Goal: Check status: Check status

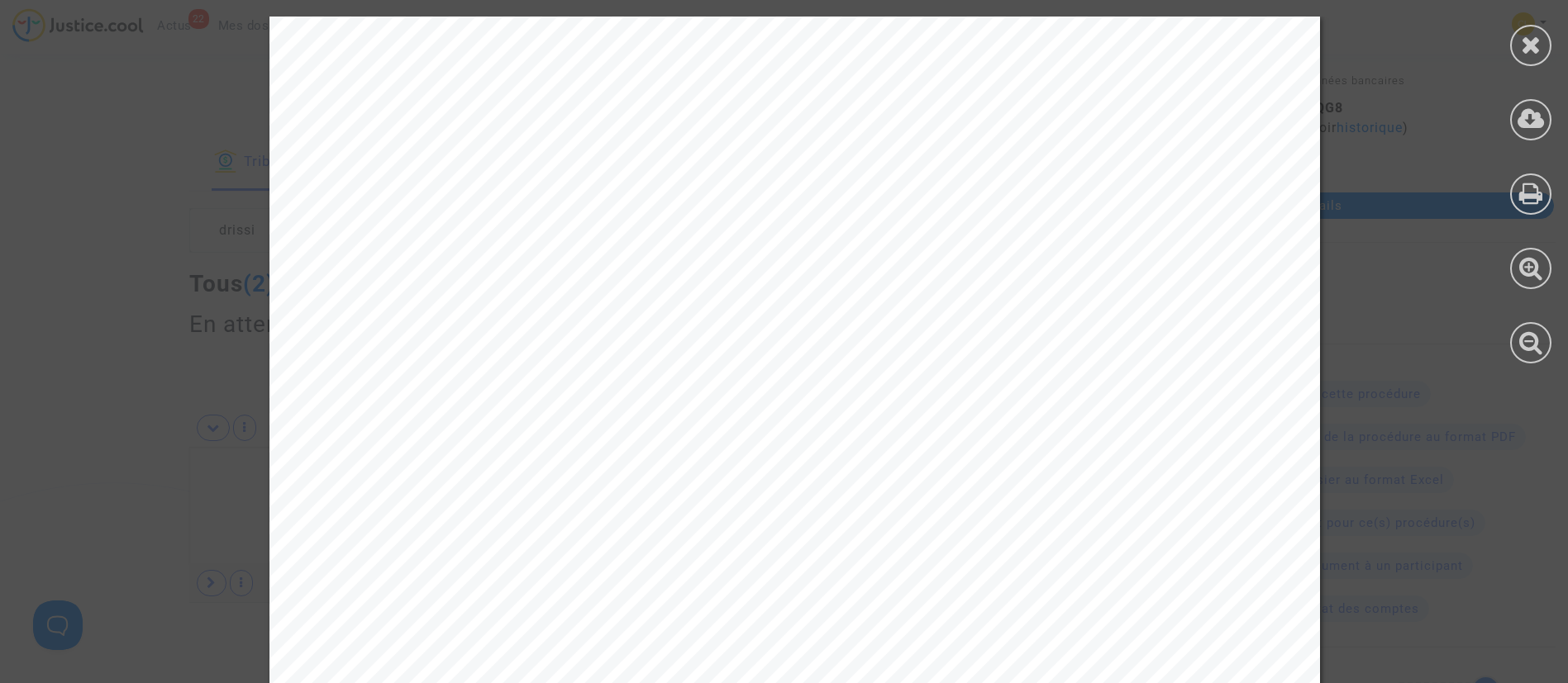
scroll to position [8248, 0]
click at [1533, 52] on icon at bounding box center [1531, 45] width 21 height 25
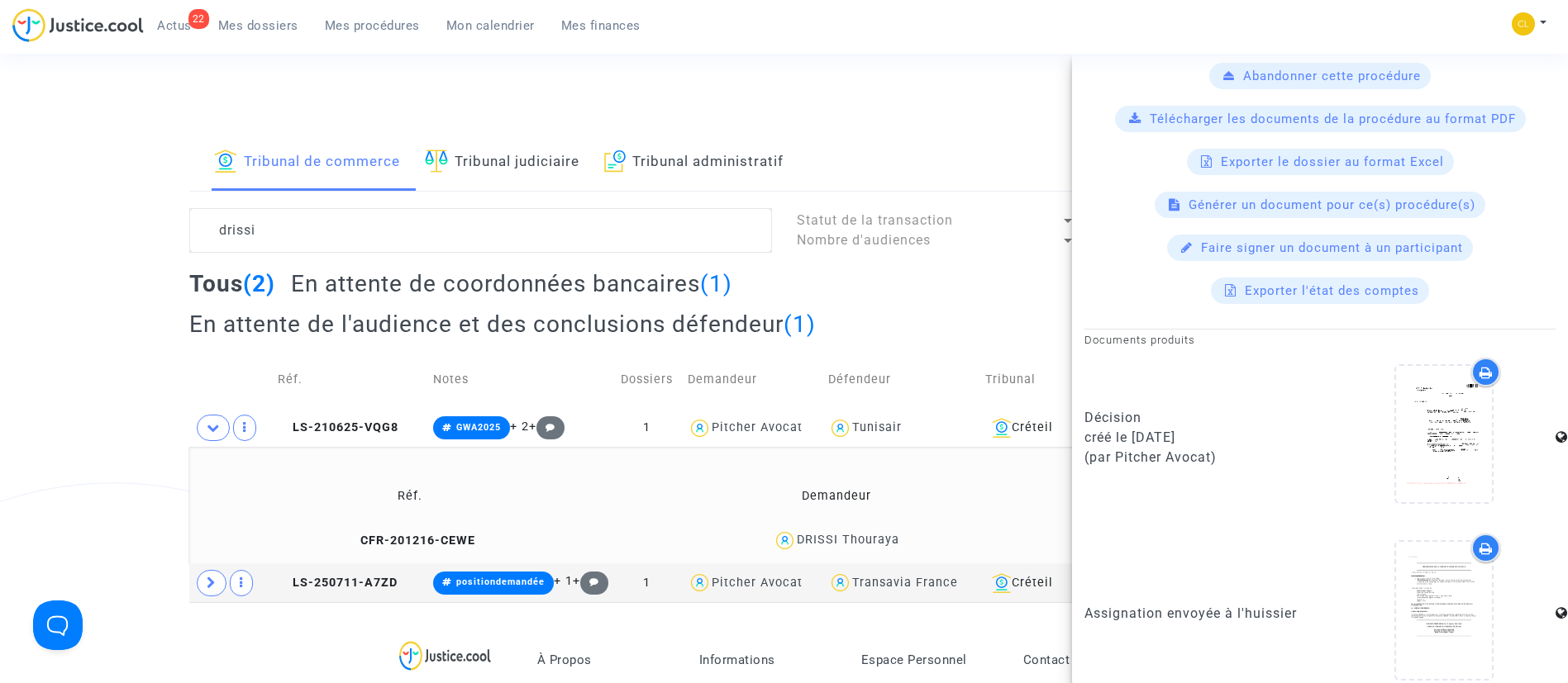
drag, startPoint x: 291, startPoint y: 32, endPoint x: 325, endPoint y: 118, distance: 92.5
click at [291, 32] on span "Mes dossiers" at bounding box center [258, 26] width 80 height 15
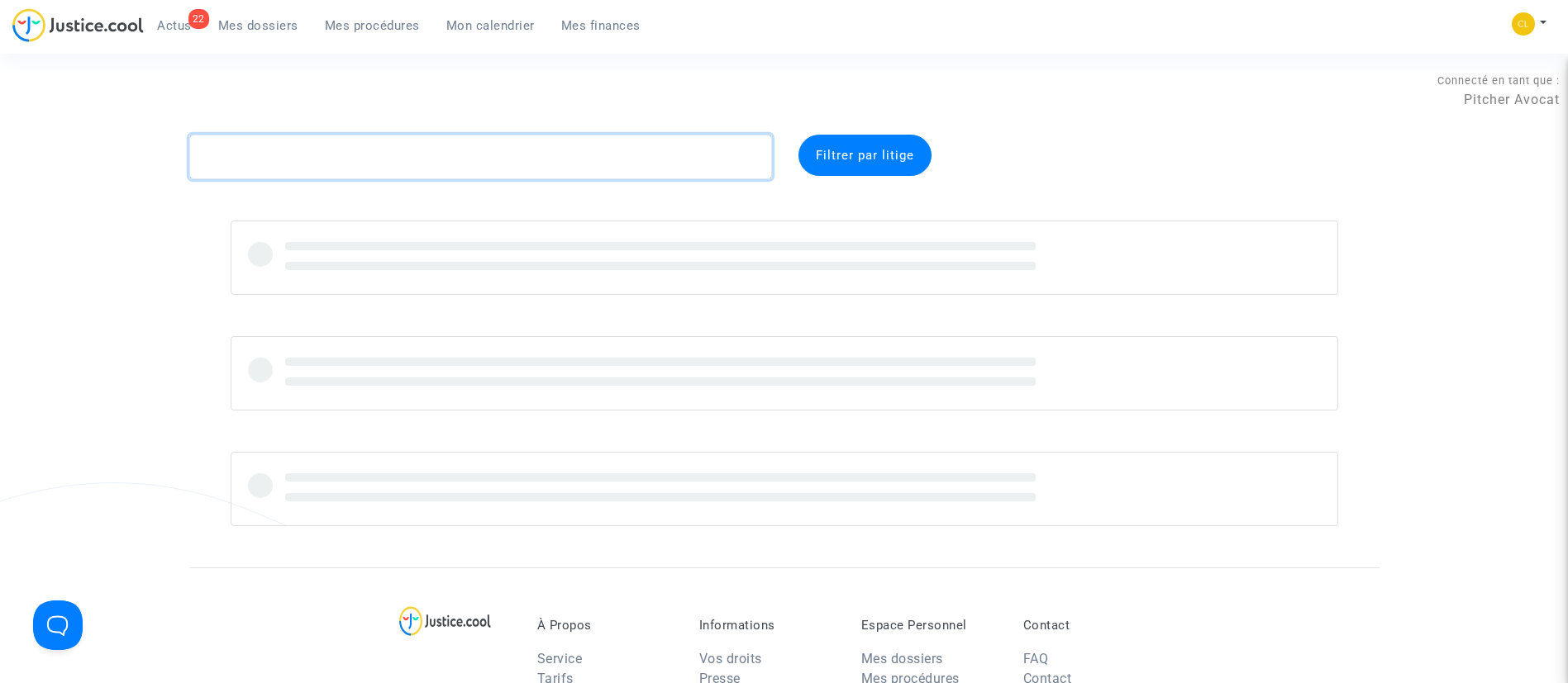
click at [416, 170] on textarea at bounding box center [480, 157] width 583 height 45
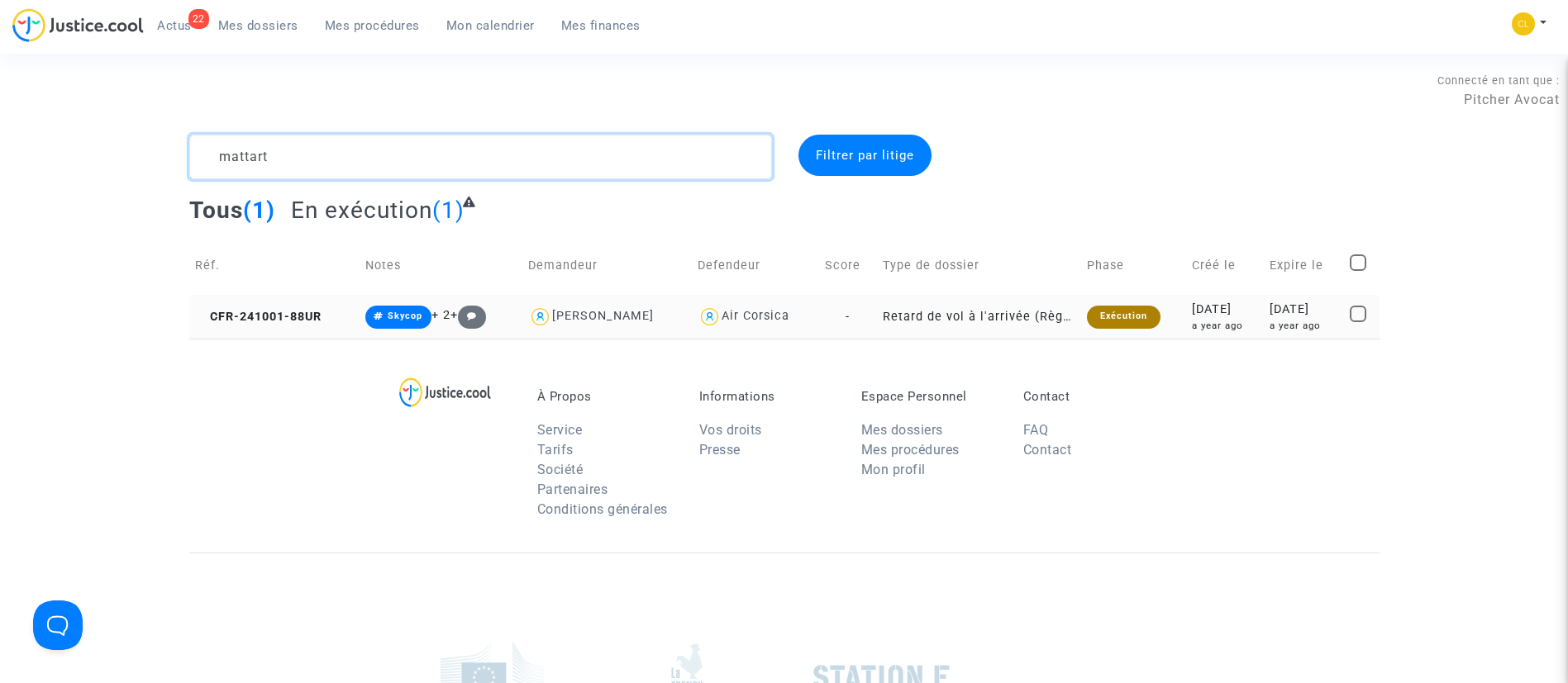
type textarea "mattart"
click at [1272, 311] on div "[DATE]" at bounding box center [1304, 310] width 68 height 18
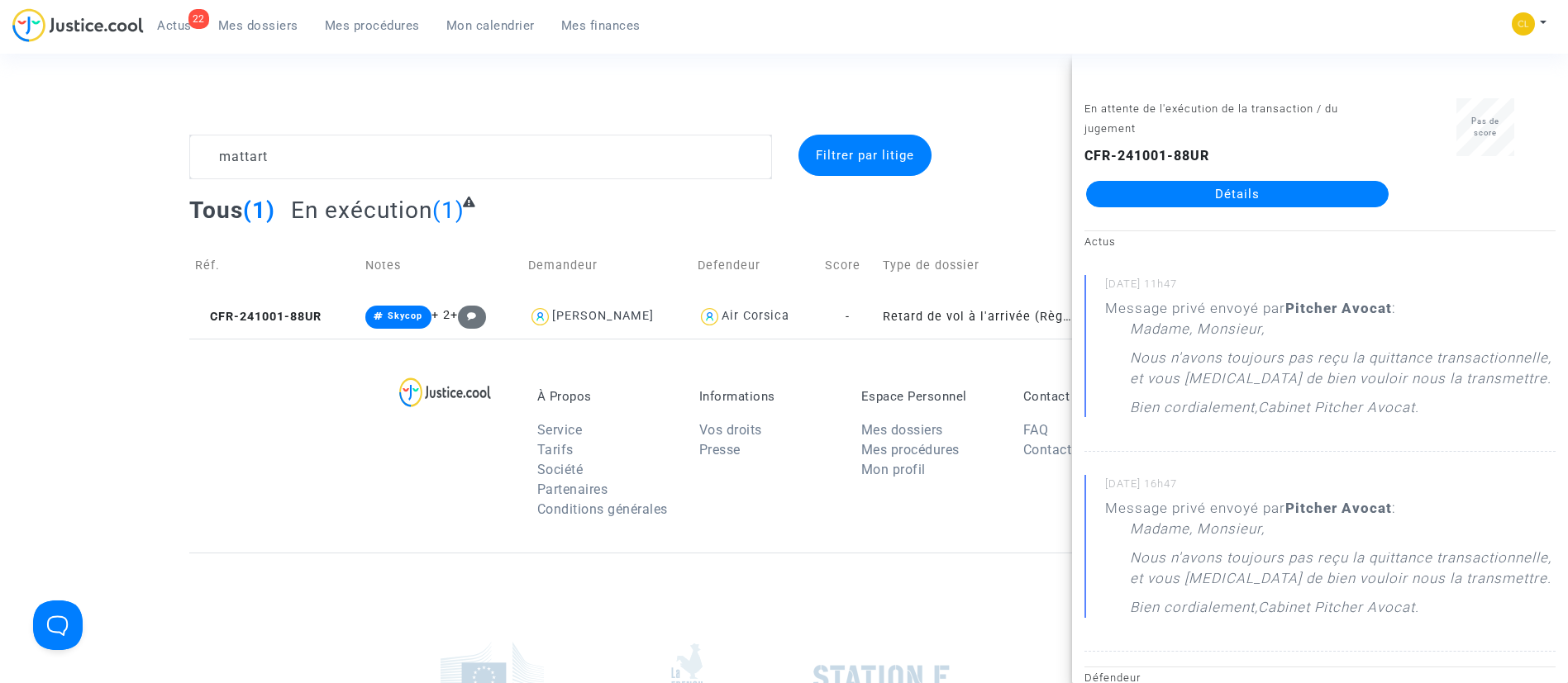
click at [1247, 199] on link "Détails" at bounding box center [1237, 194] width 302 height 27
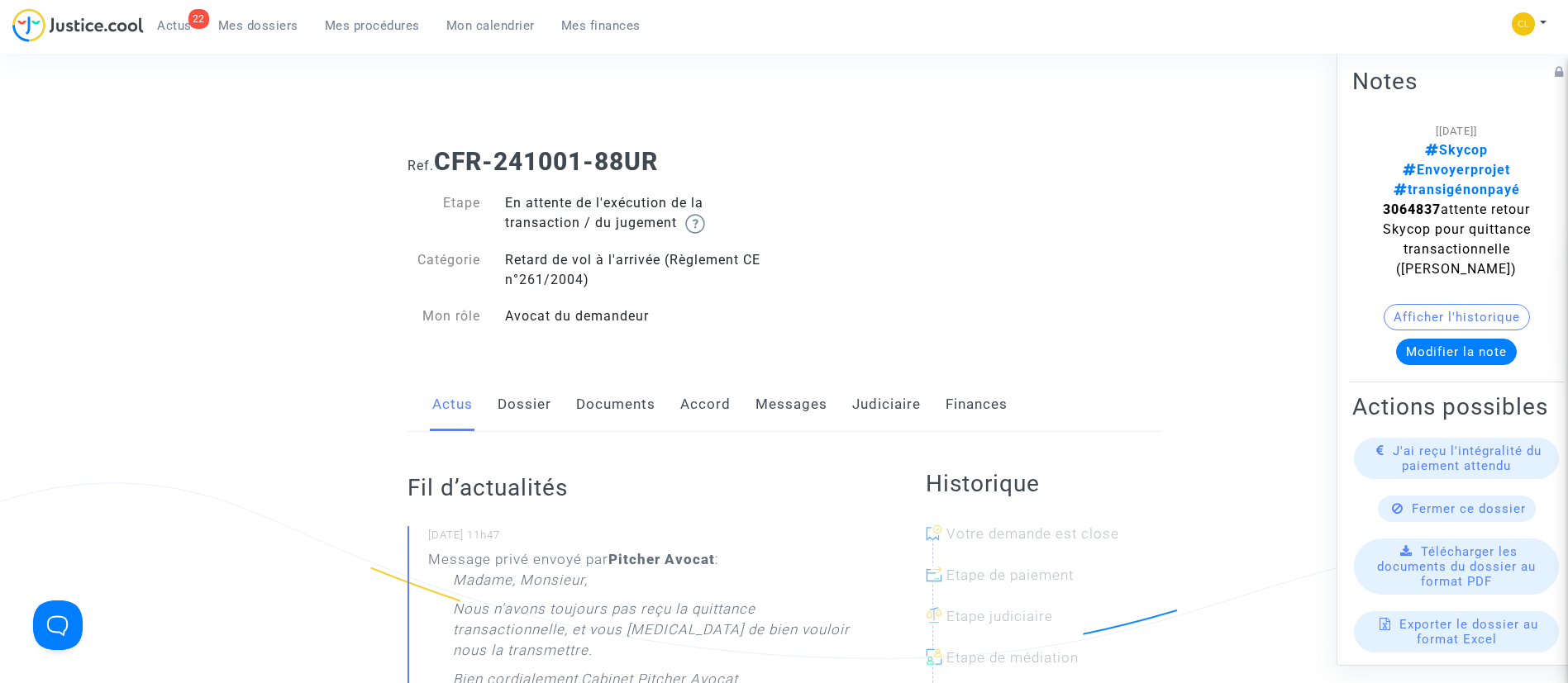
click at [806, 411] on link "Messages" at bounding box center [792, 404] width 72 height 54
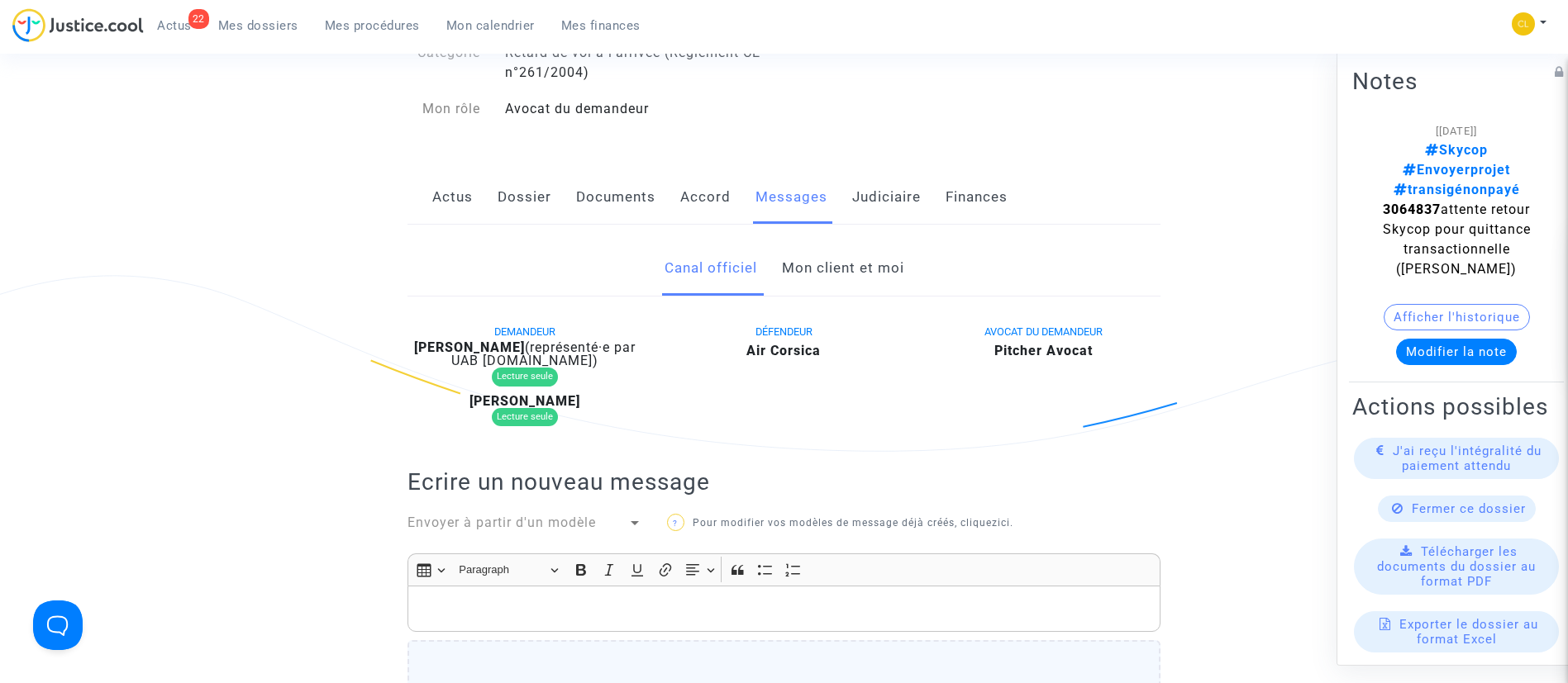
scroll to position [248, 0]
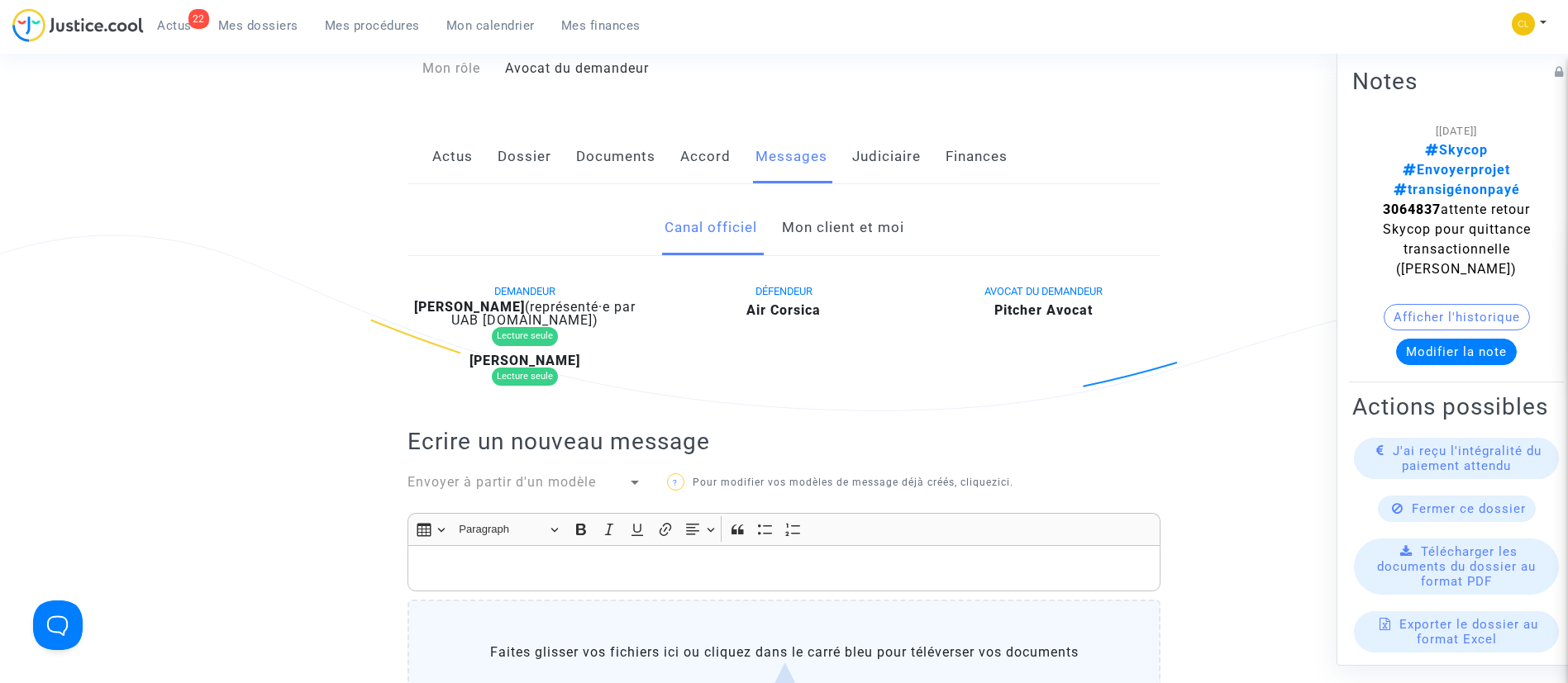
click at [836, 246] on link "Mon client et moi" at bounding box center [843, 227] width 123 height 54
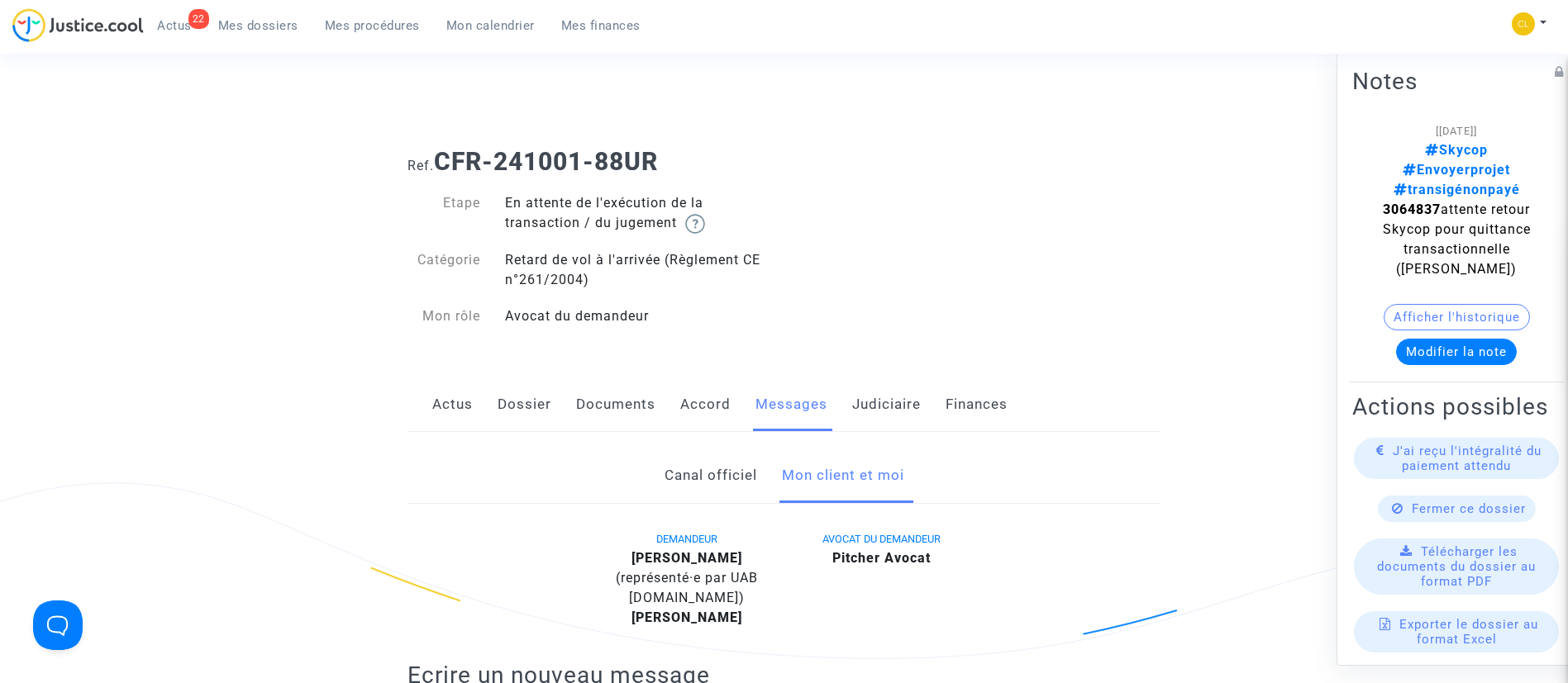
click at [524, 409] on link "Dossier" at bounding box center [524, 404] width 54 height 54
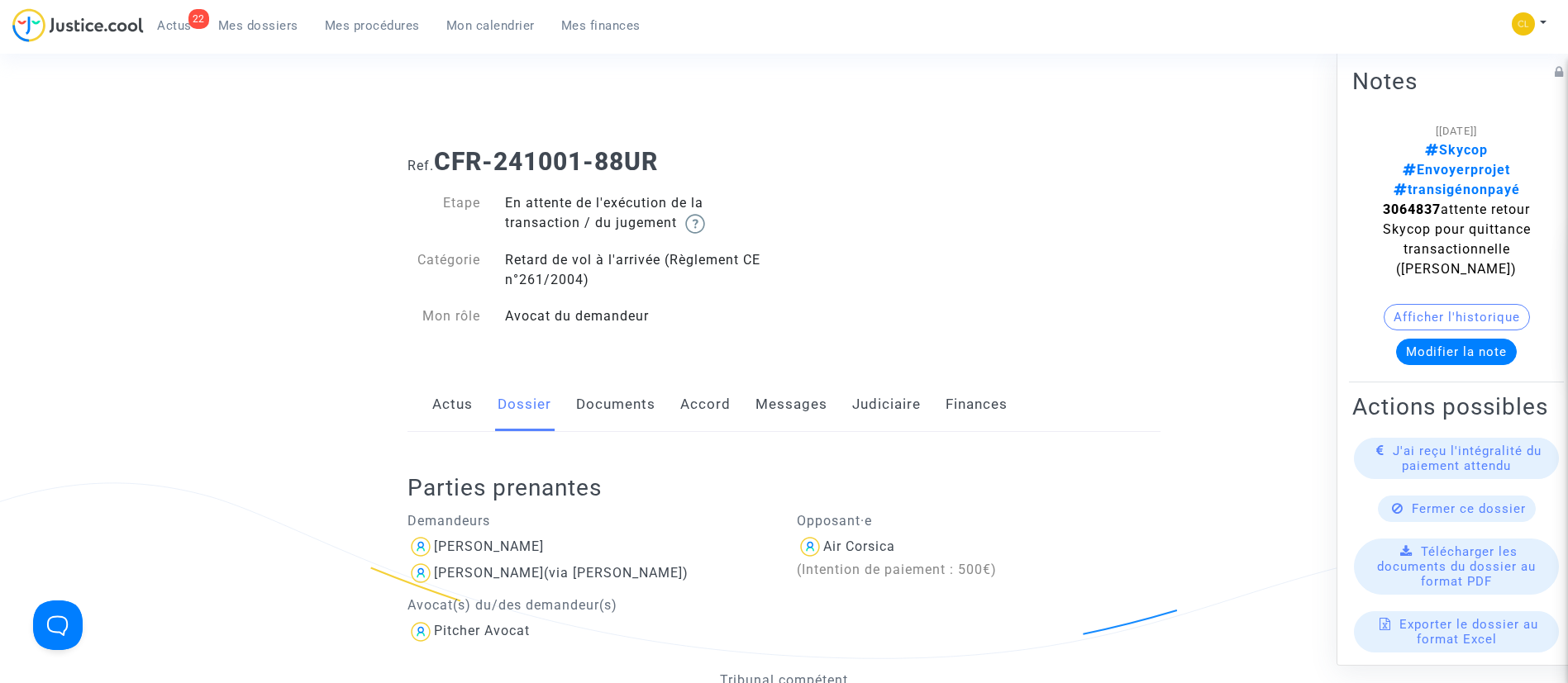
click at [808, 426] on link "Messages" at bounding box center [792, 404] width 72 height 54
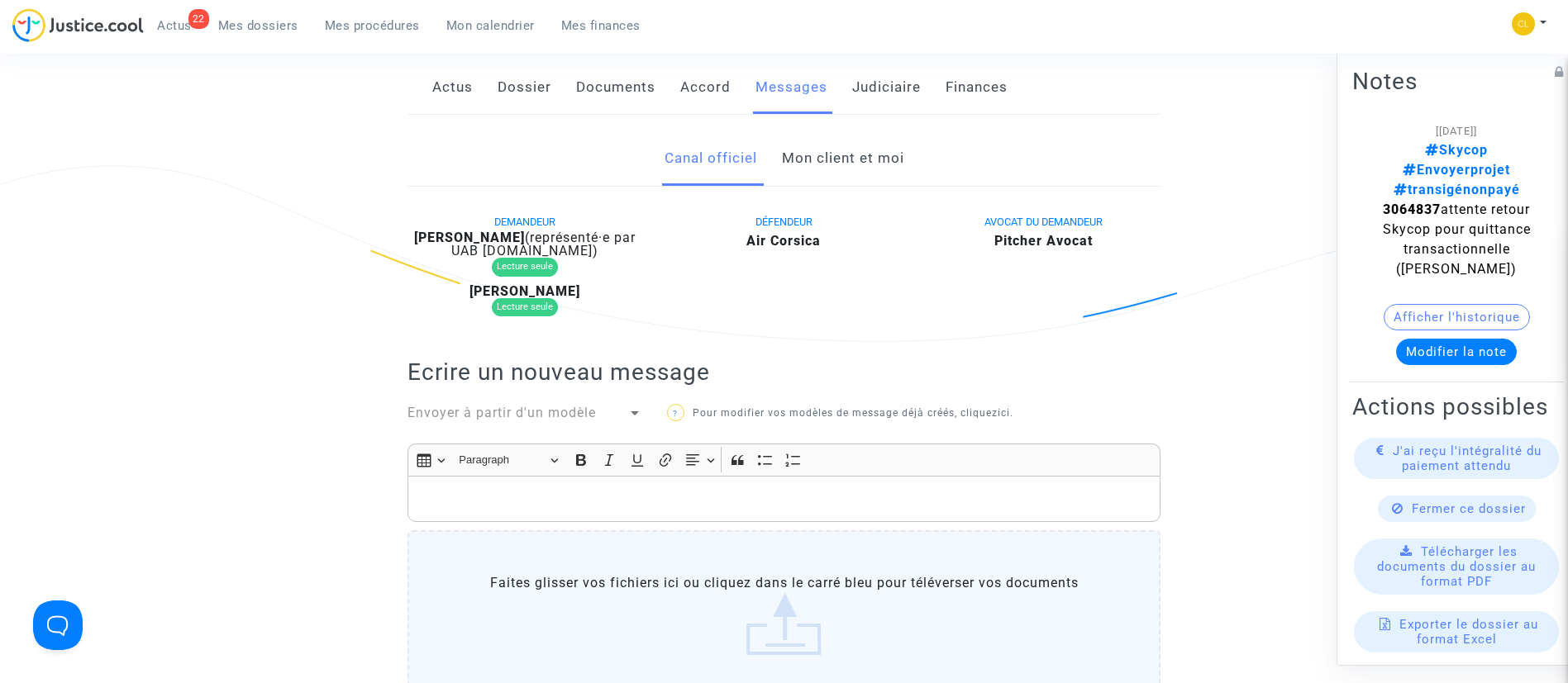
scroll to position [123, 0]
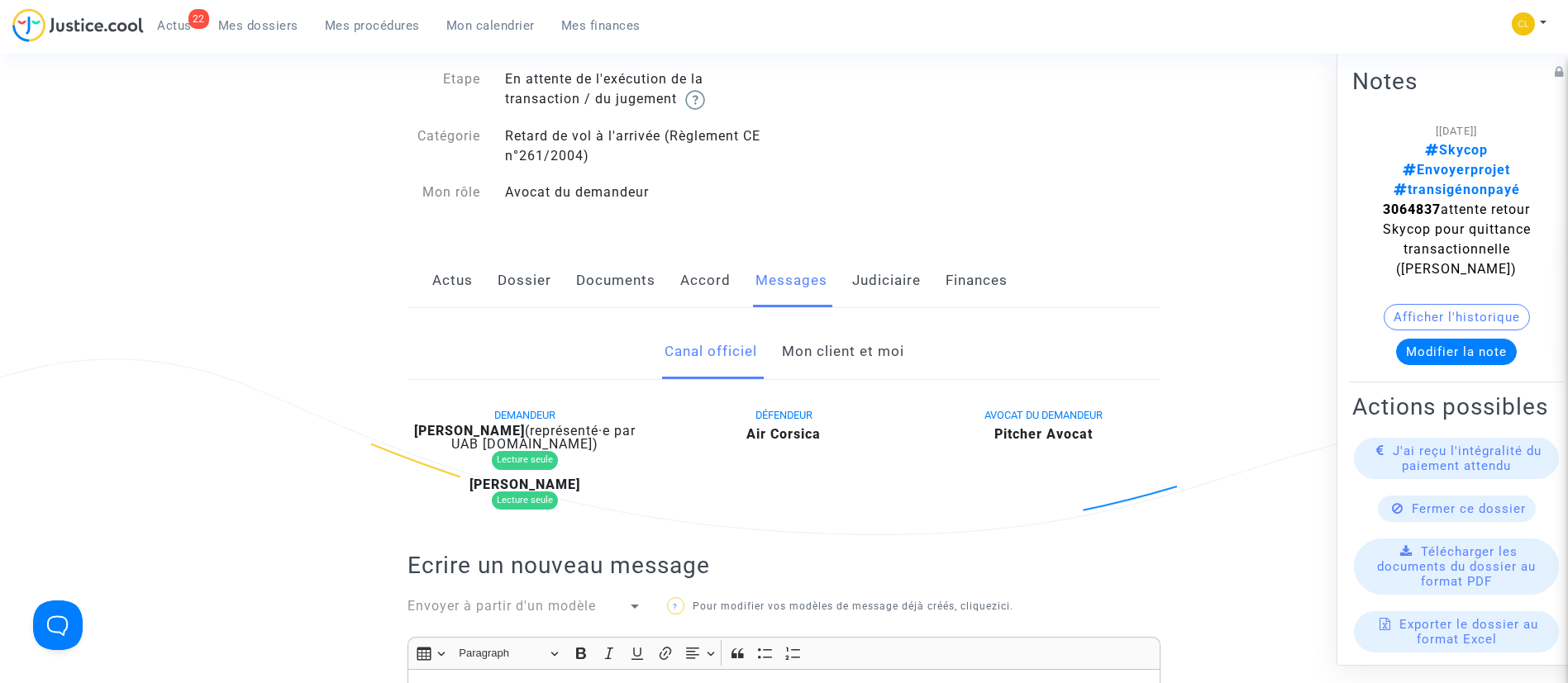
drag, startPoint x: 846, startPoint y: 343, endPoint x: 809, endPoint y: 299, distance: 57.5
click at [846, 343] on link "Mon client et moi" at bounding box center [843, 351] width 123 height 54
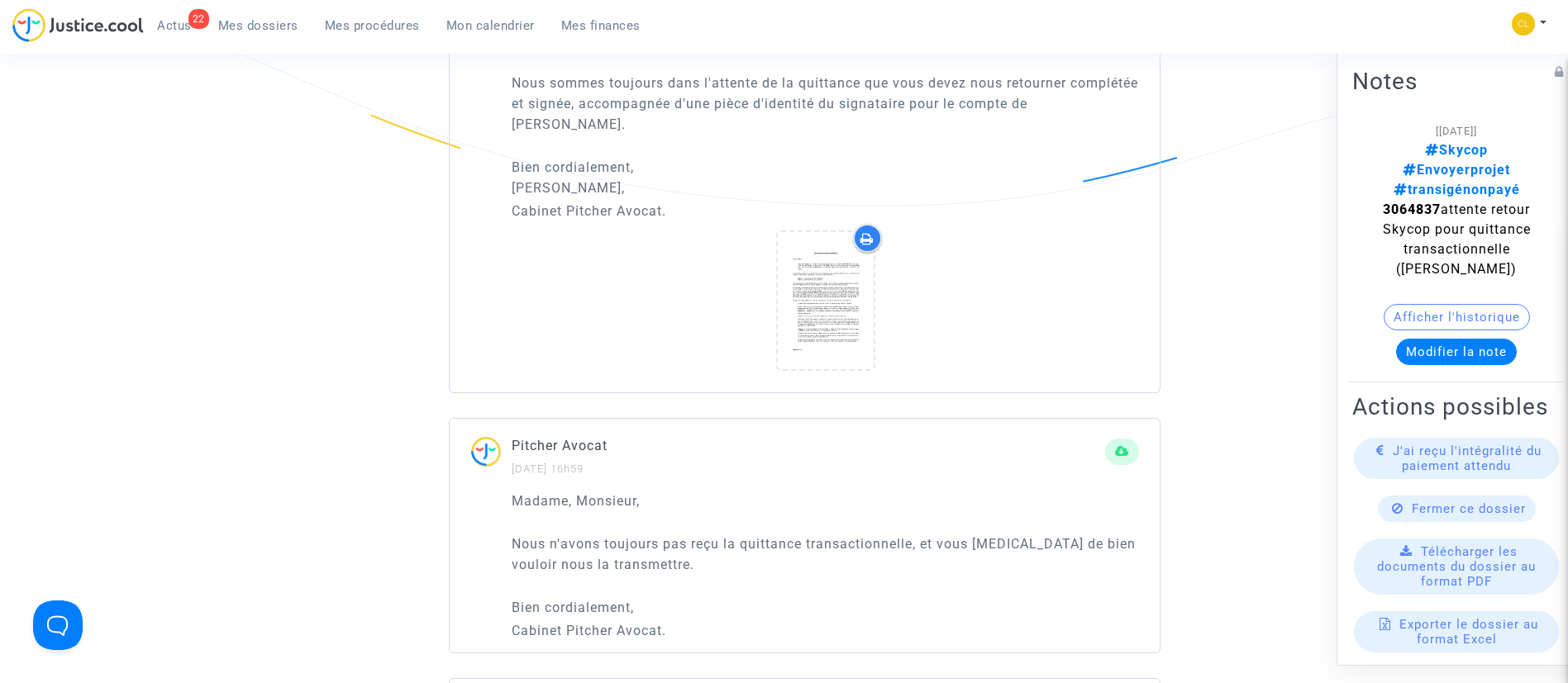
scroll to position [2106, 0]
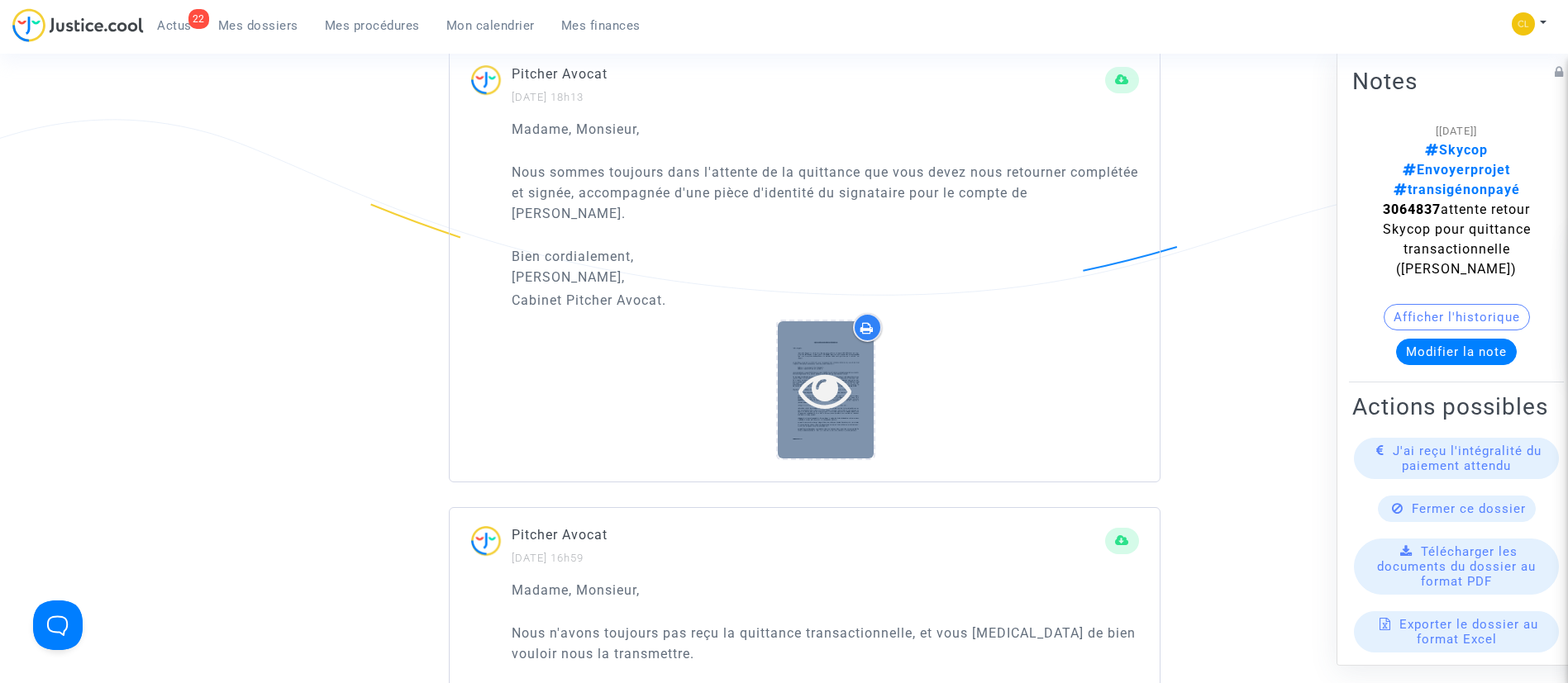
click at [833, 389] on icon at bounding box center [825, 390] width 54 height 53
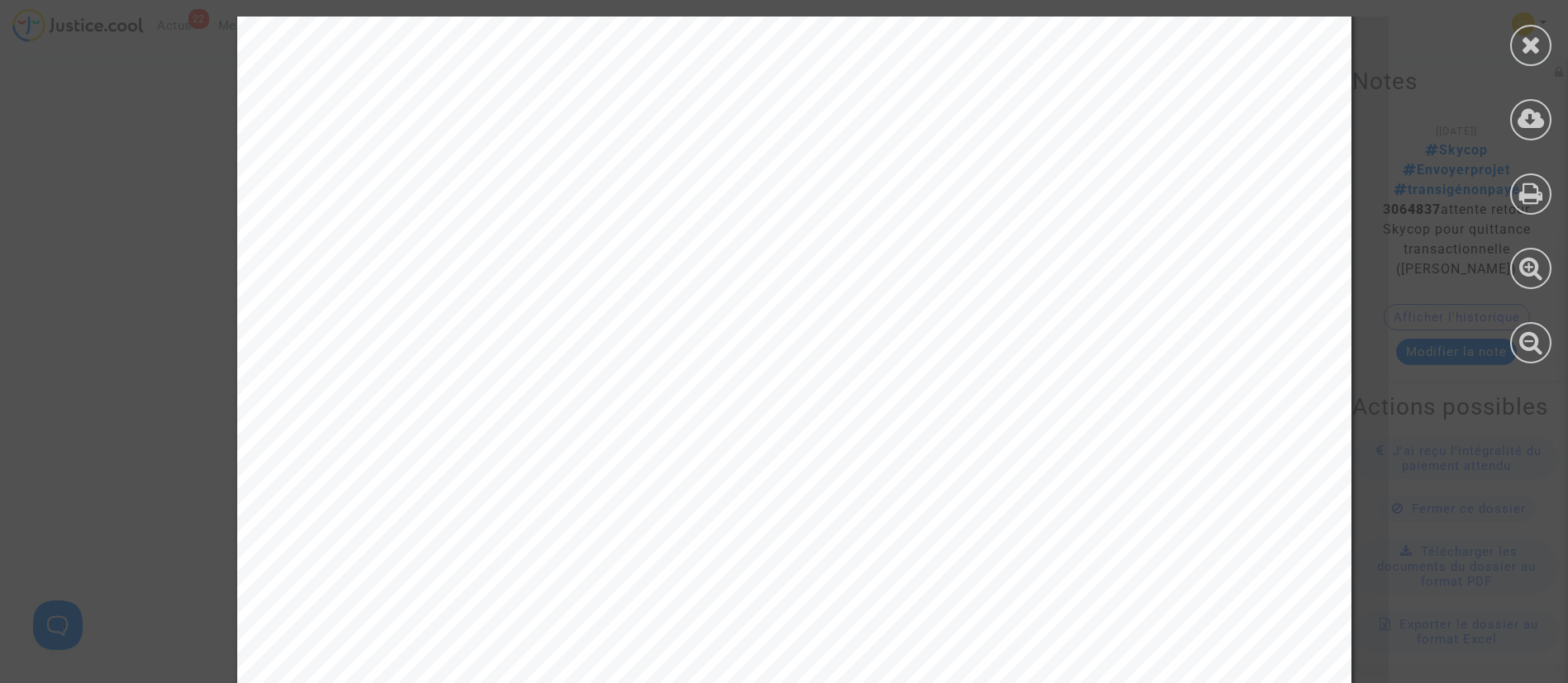
scroll to position [1239, 0]
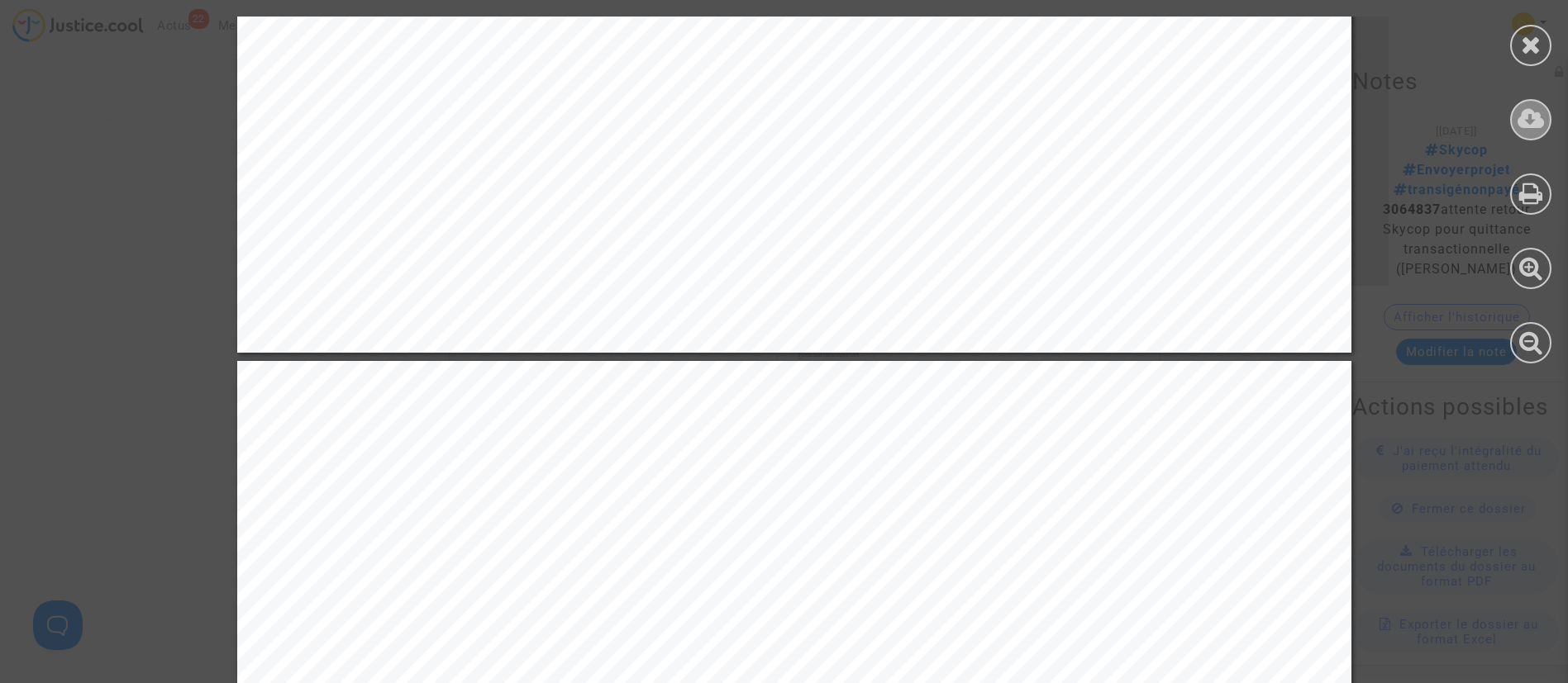
click at [1516, 117] on div at bounding box center [1530, 119] width 41 height 41
drag, startPoint x: 1516, startPoint y: 41, endPoint x: 1435, endPoint y: 63, distance: 83.9
click at [1511, 41] on div at bounding box center [1530, 45] width 41 height 41
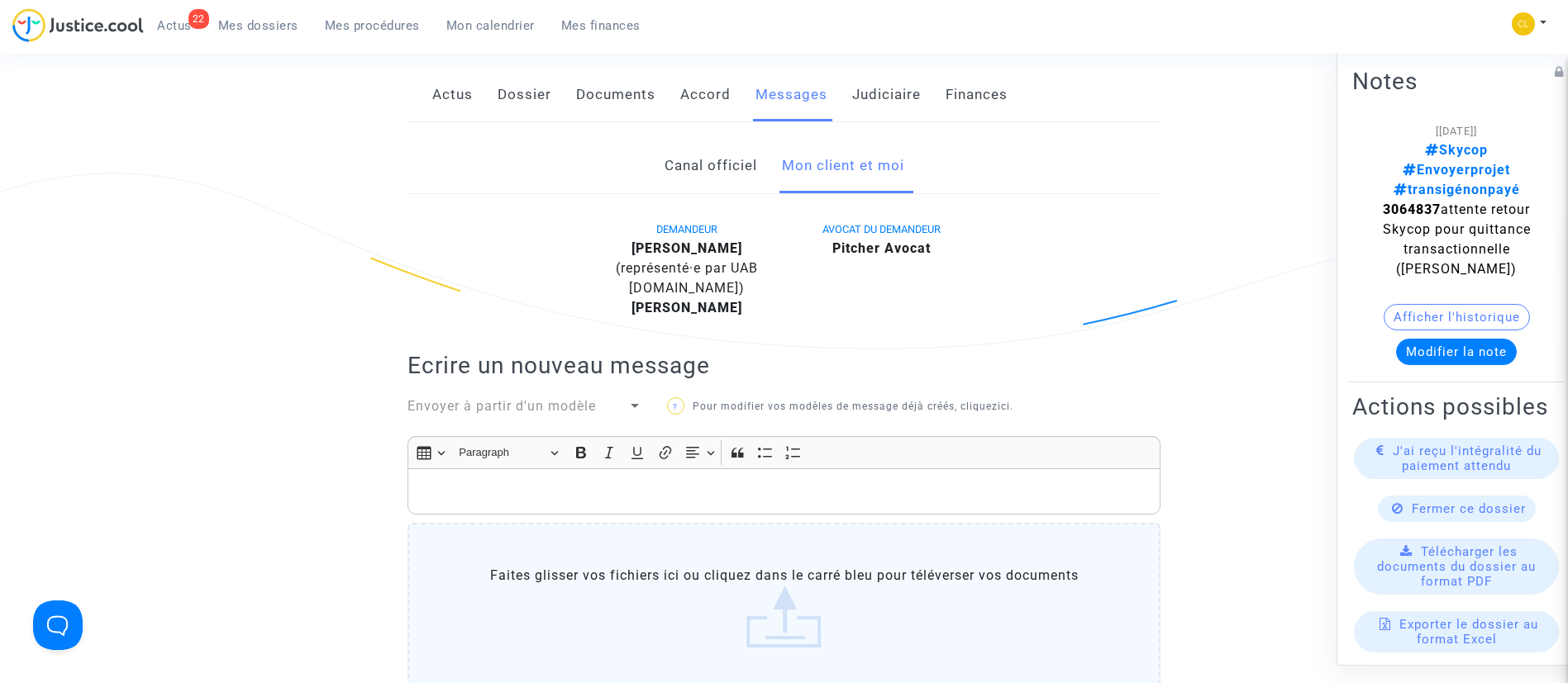
scroll to position [0, 0]
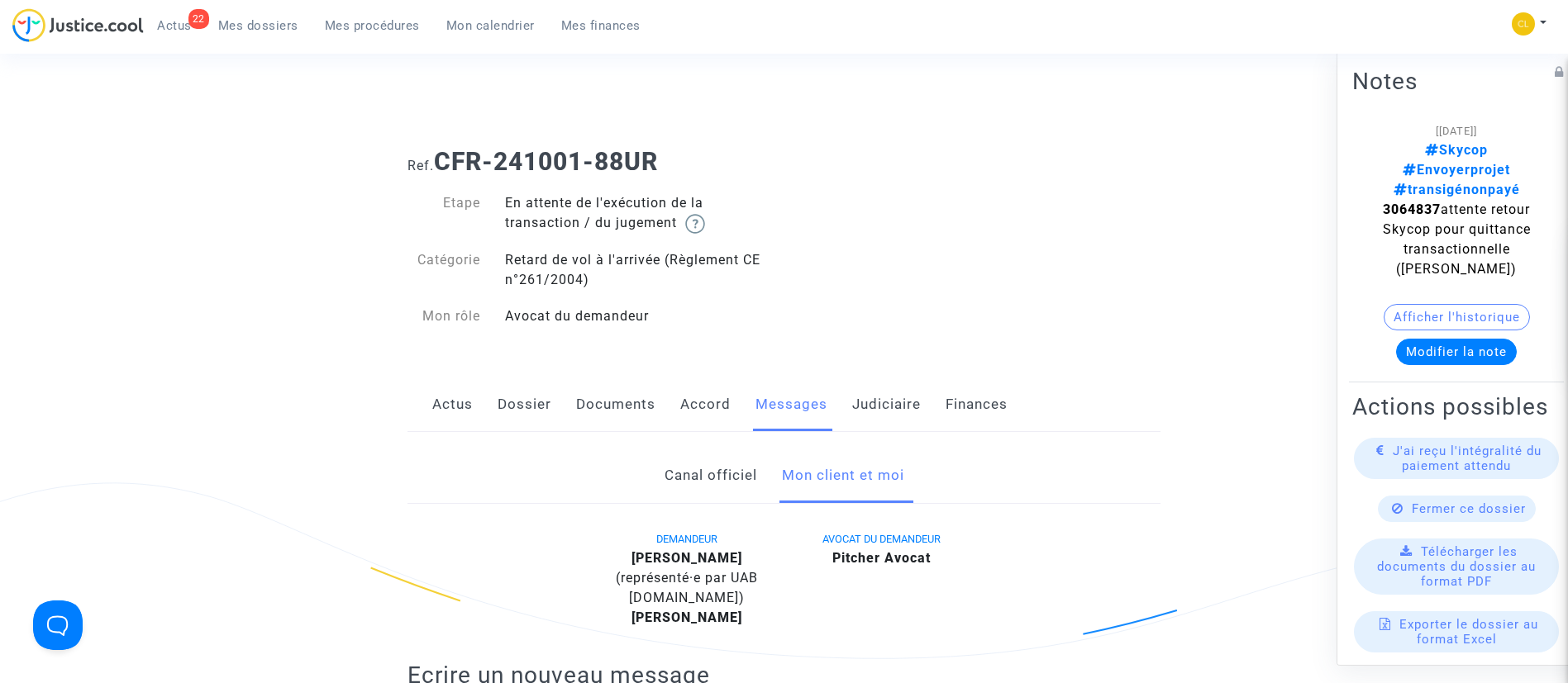
click at [1420, 200] on strong "3064837" at bounding box center [1411, 208] width 58 height 16
copy strong "3064837"
click at [392, 28] on span "Mes procédures" at bounding box center [373, 26] width 95 height 15
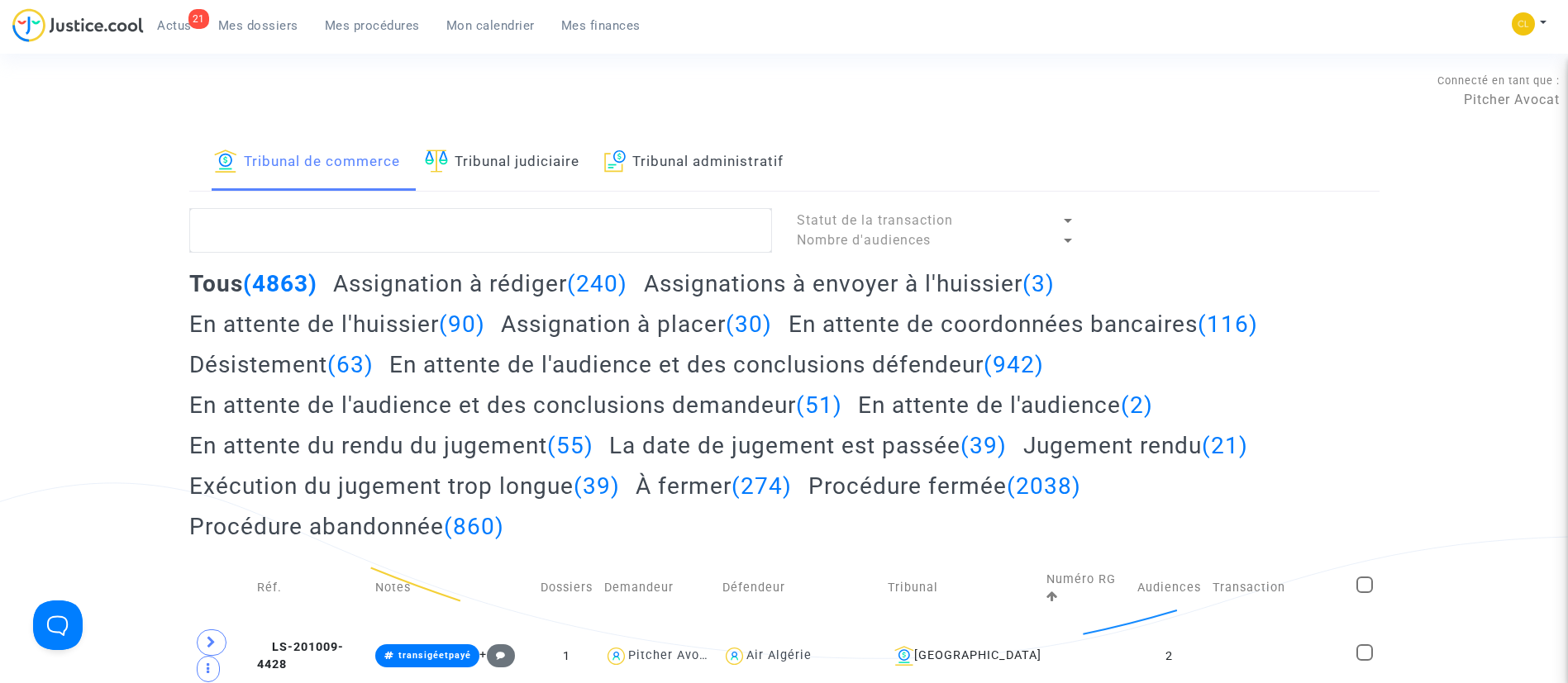
click at [575, 170] on link "Tribunal judiciaire" at bounding box center [502, 162] width 155 height 56
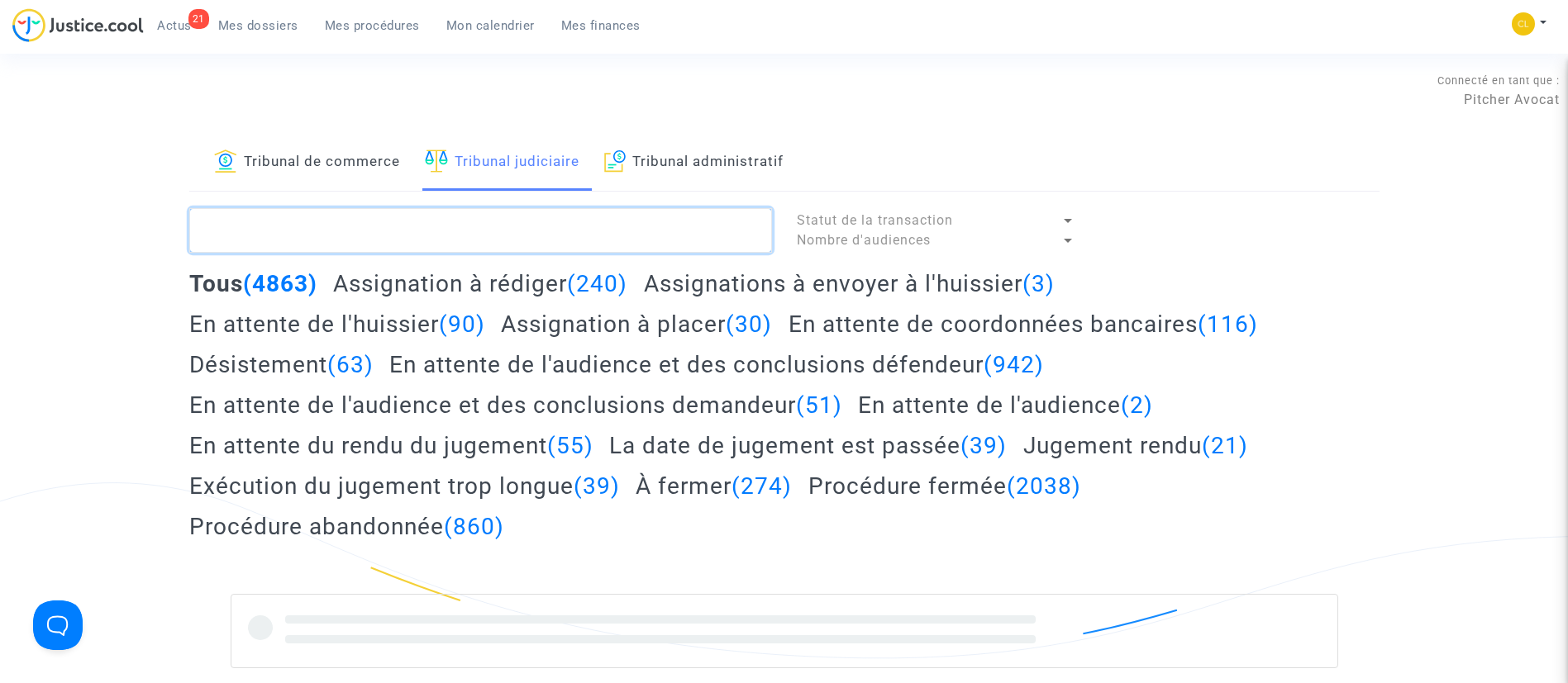
click at [615, 221] on textarea at bounding box center [480, 230] width 583 height 45
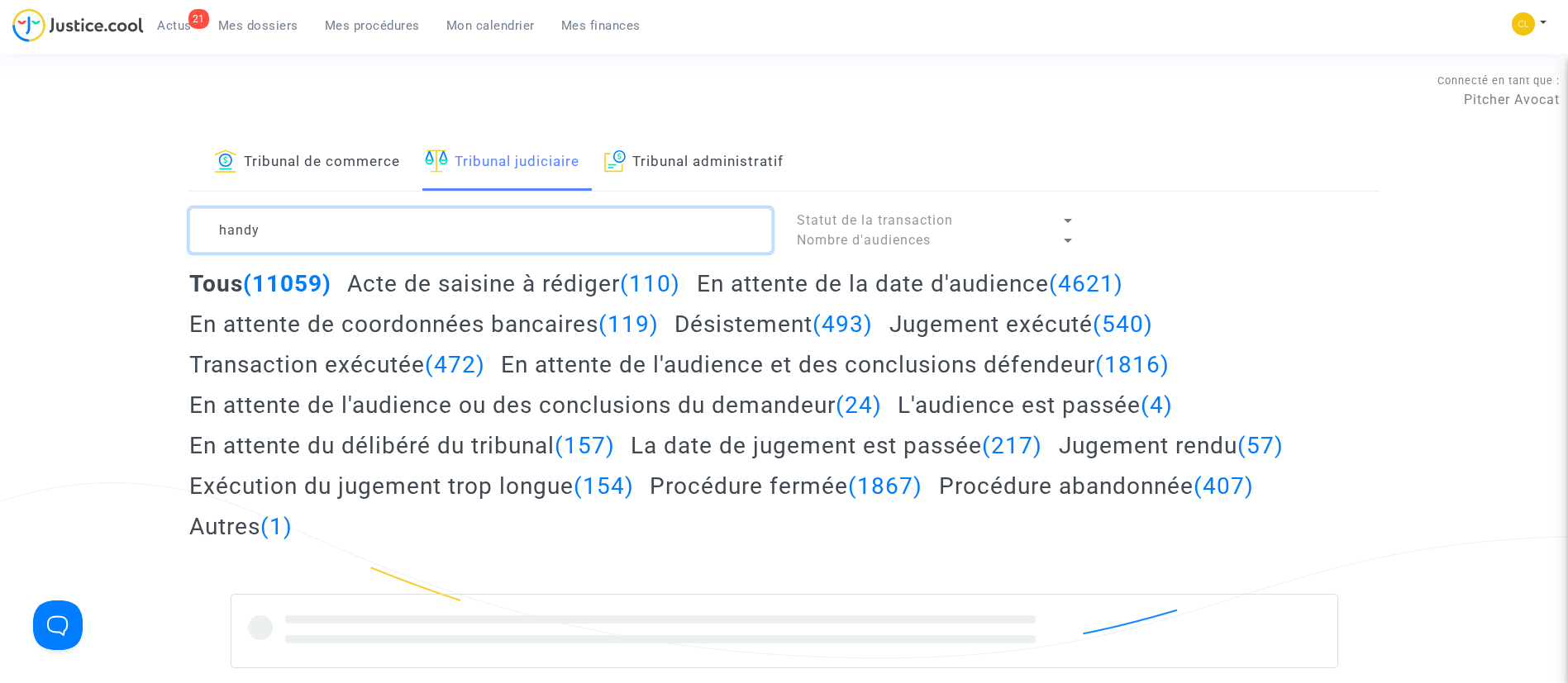
type textarea "handy"
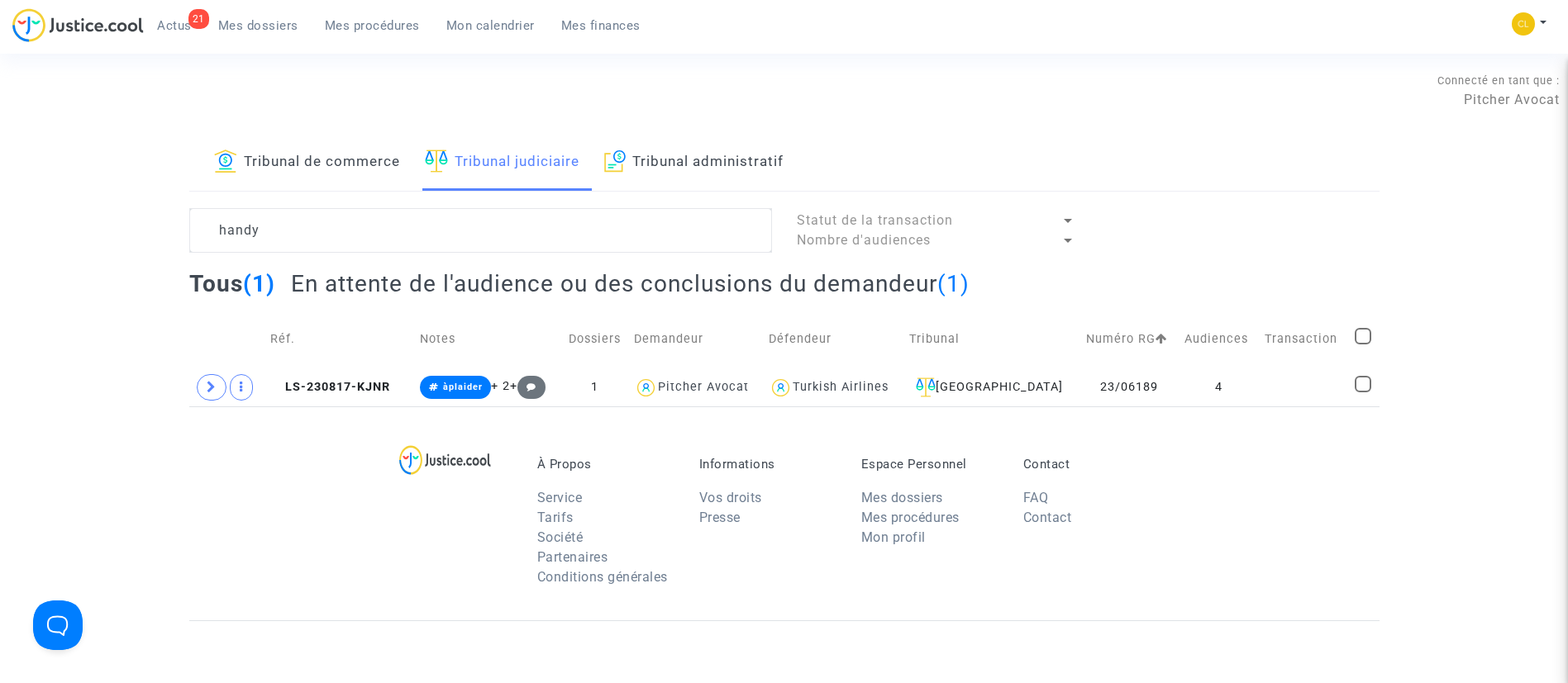
drag, startPoint x: 1208, startPoint y: 399, endPoint x: 1108, endPoint y: 352, distance: 110.5
click at [1202, 396] on td "4" at bounding box center [1218, 388] width 80 height 38
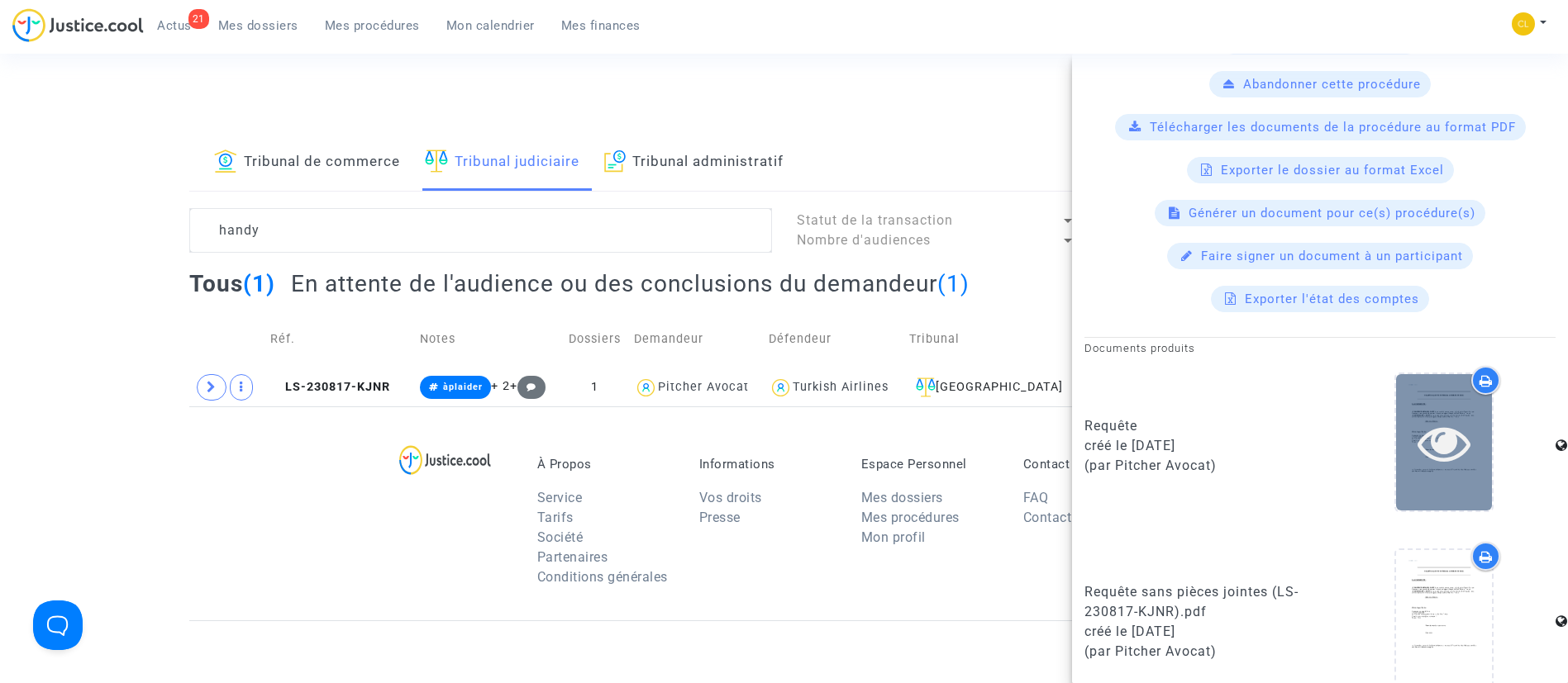
scroll to position [589, 0]
click at [1417, 426] on icon at bounding box center [1444, 445] width 54 height 53
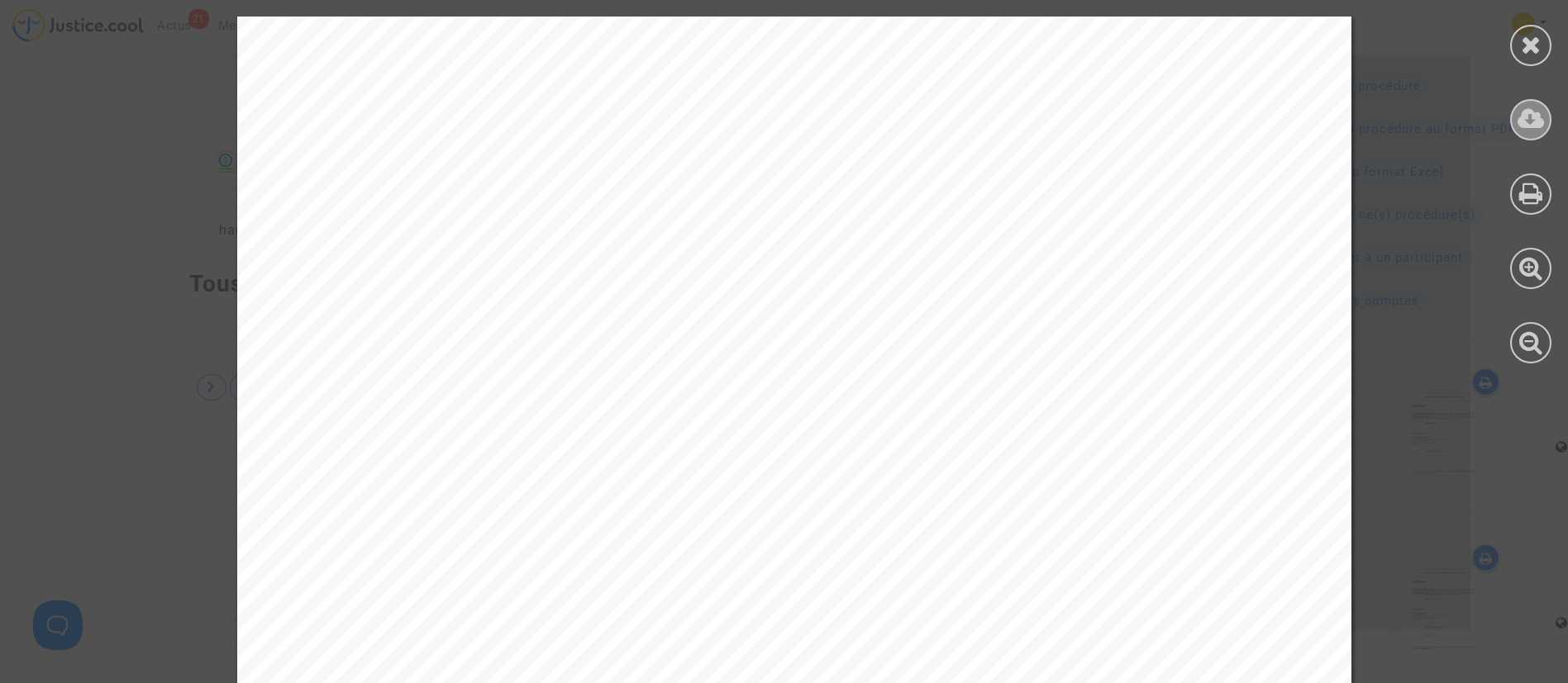
click at [1543, 121] on icon at bounding box center [1531, 119] width 28 height 25
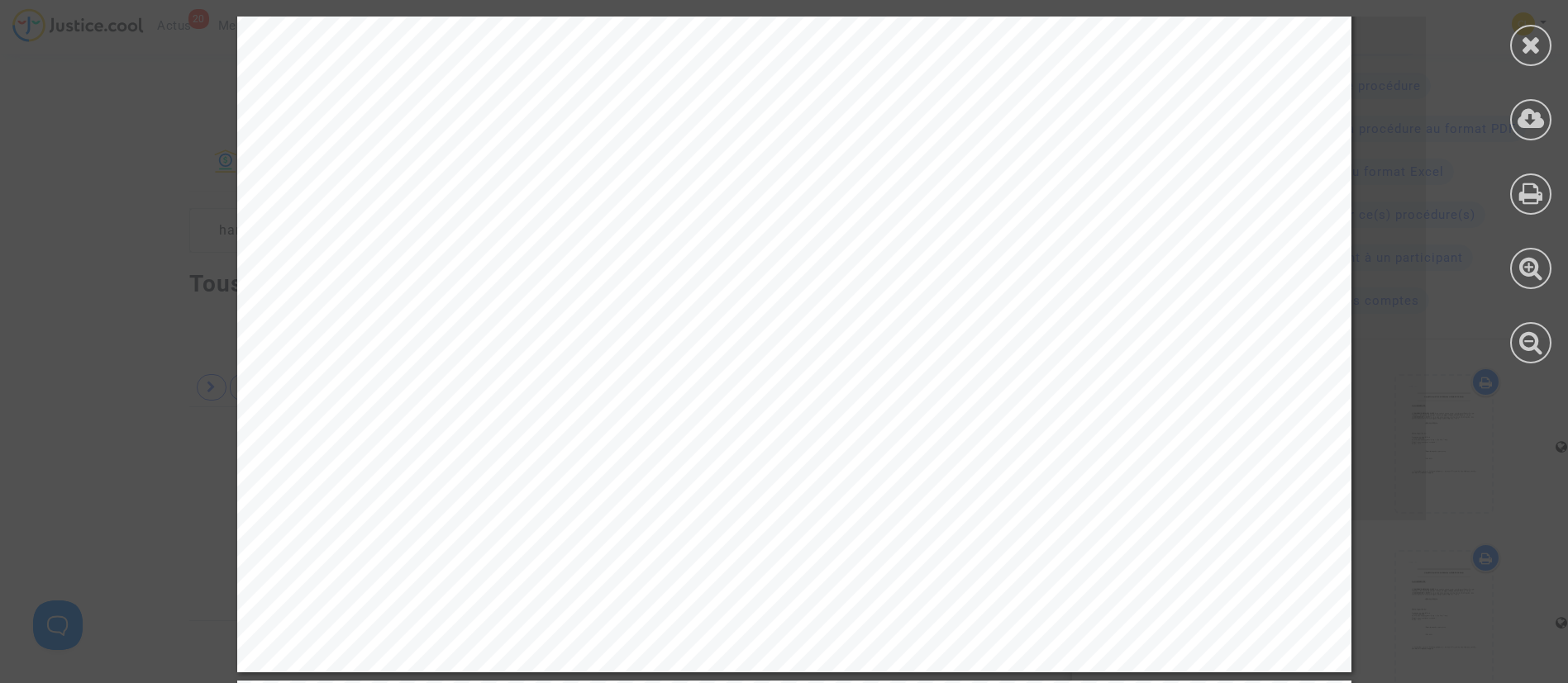
scroll to position [4957, 0]
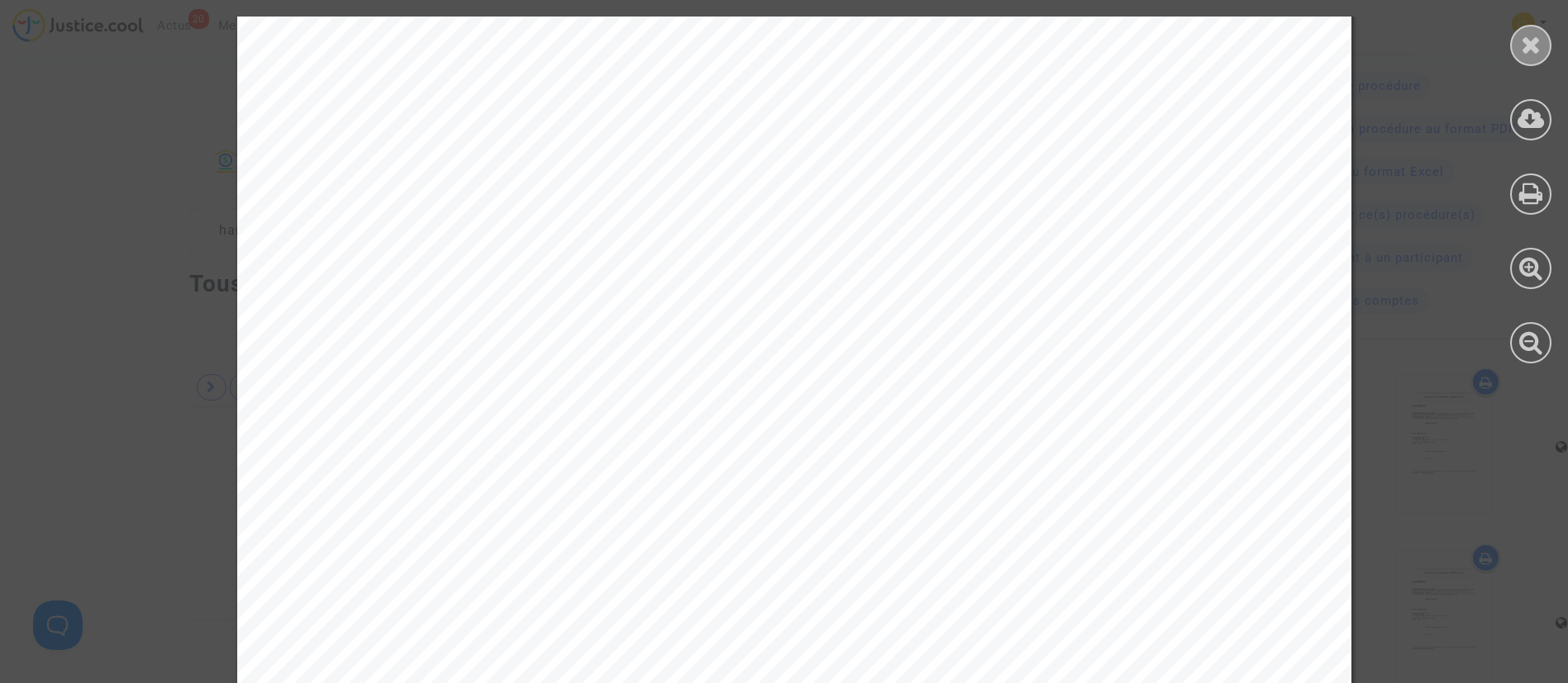
click at [1532, 47] on icon at bounding box center [1531, 45] width 21 height 25
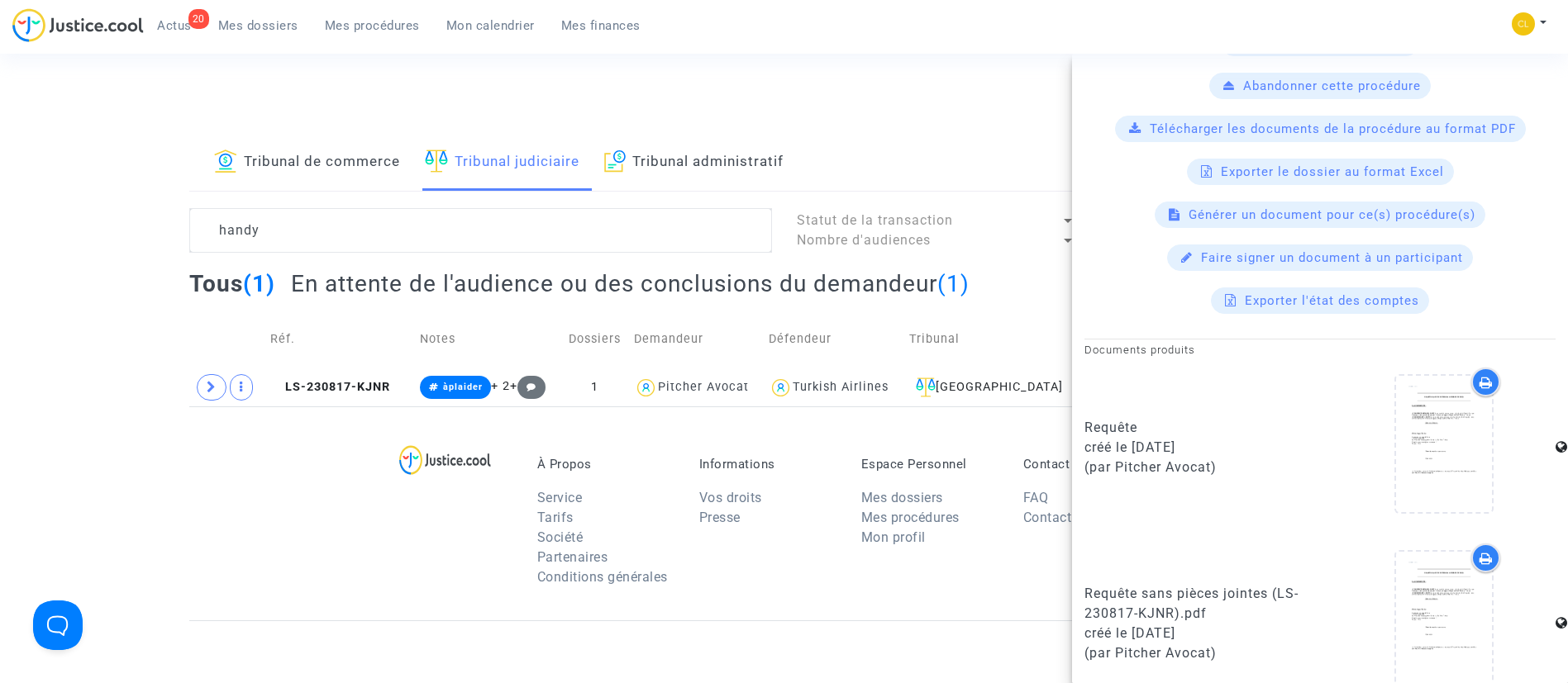
click at [186, 237] on div "handy" at bounding box center [480, 230] width 607 height 45
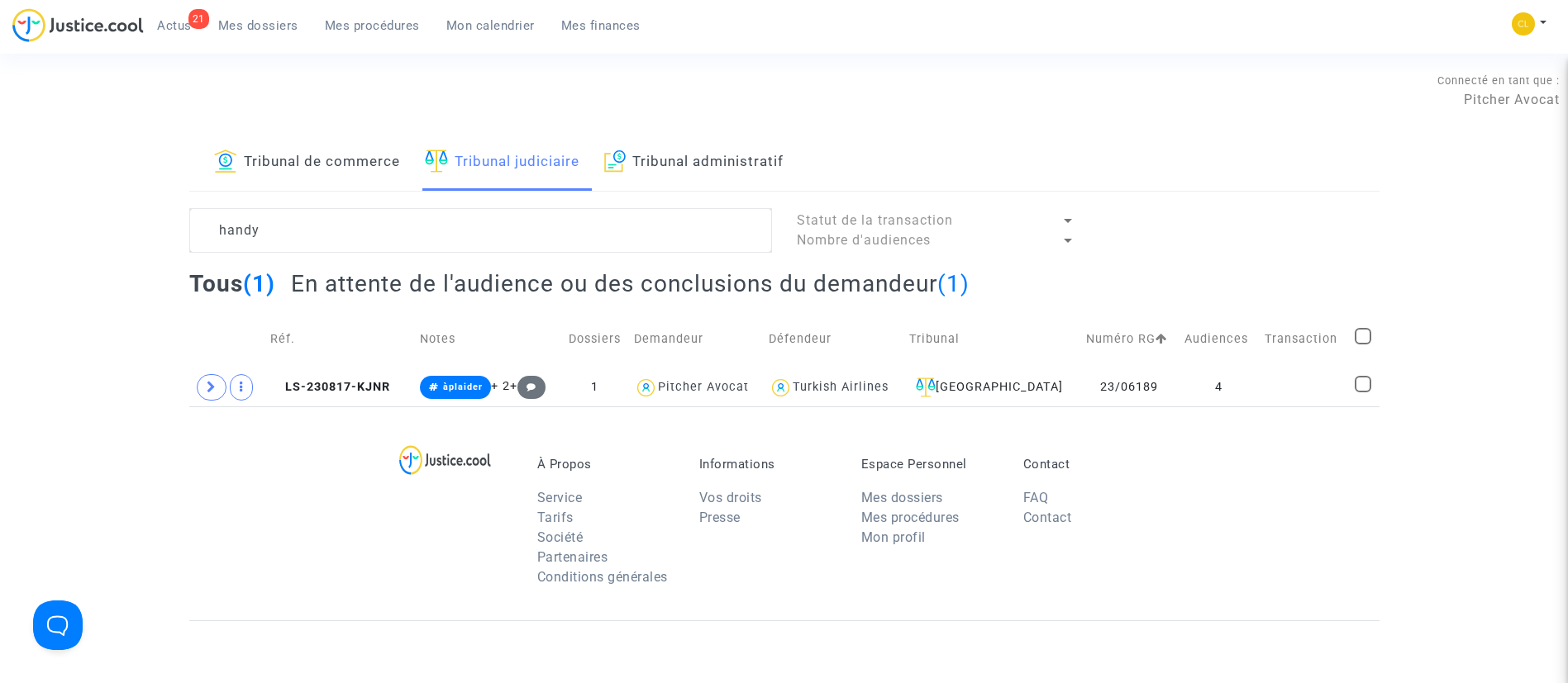
click at [480, 31] on span "Mon calendrier" at bounding box center [490, 26] width 88 height 15
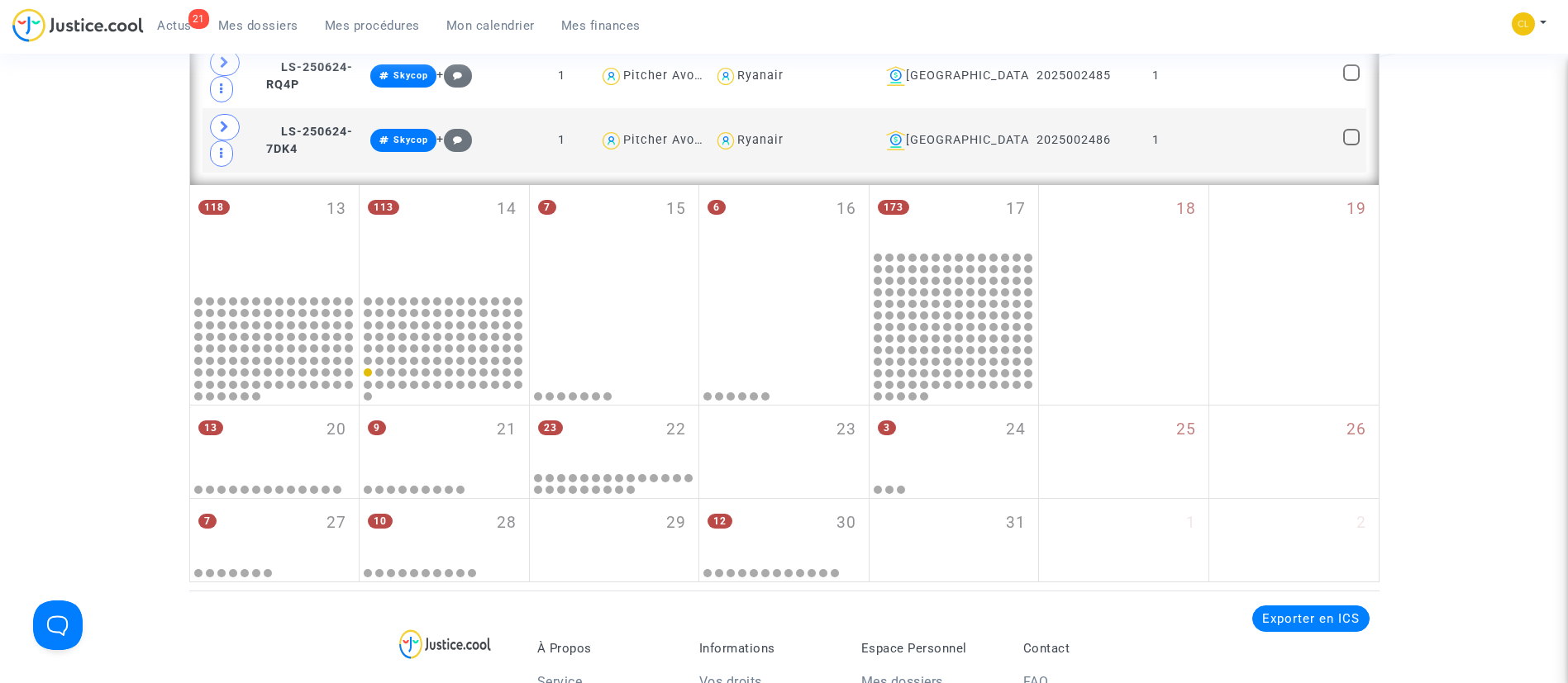
scroll to position [2206, 0]
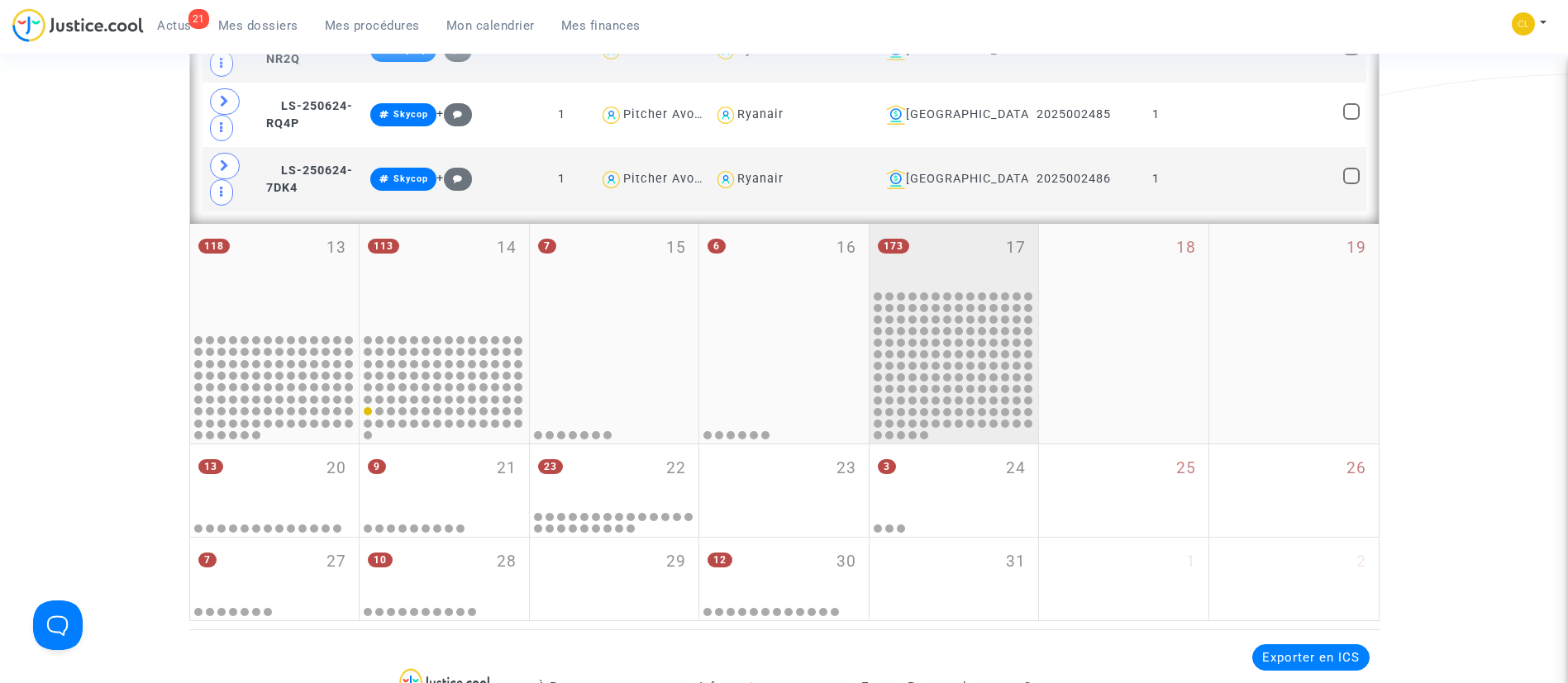
click at [975, 263] on div "173 17" at bounding box center [954, 256] width 169 height 65
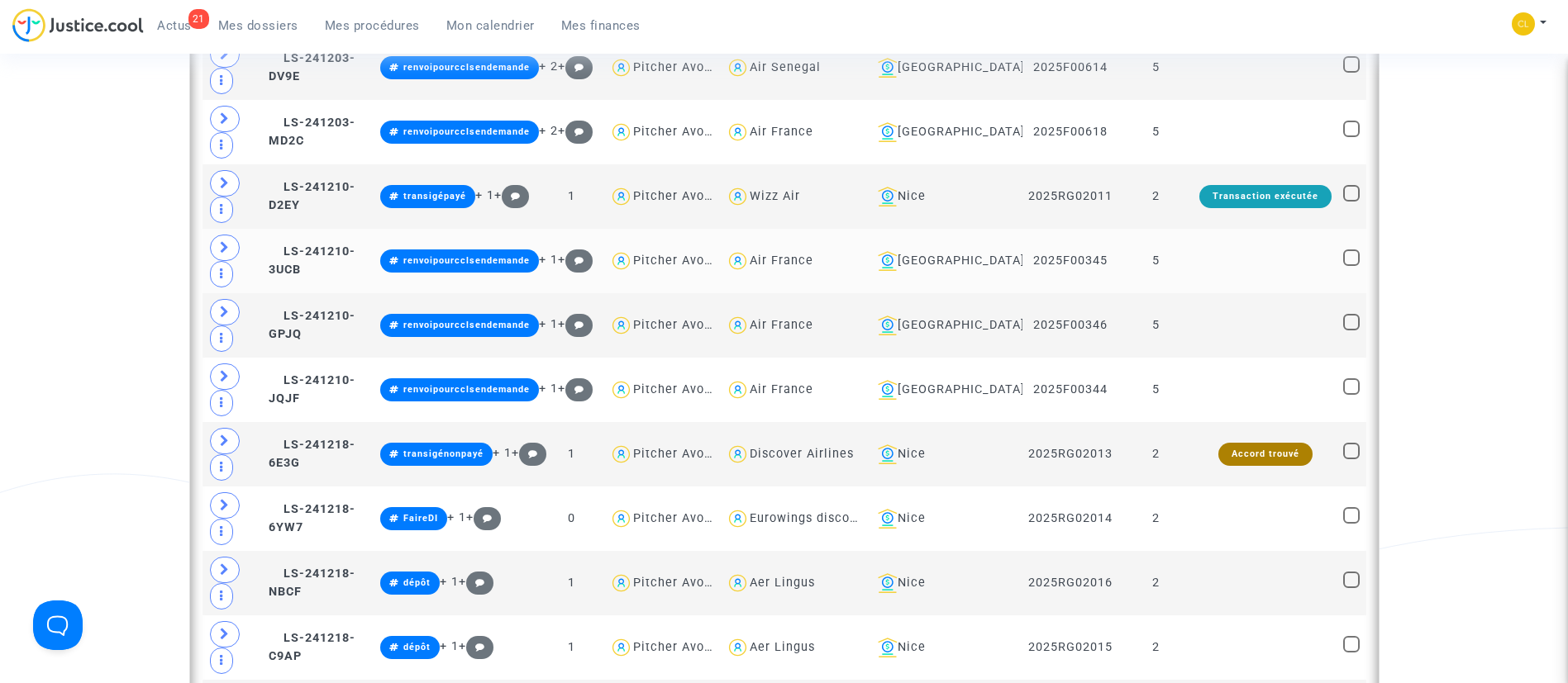
scroll to position [1749, 0]
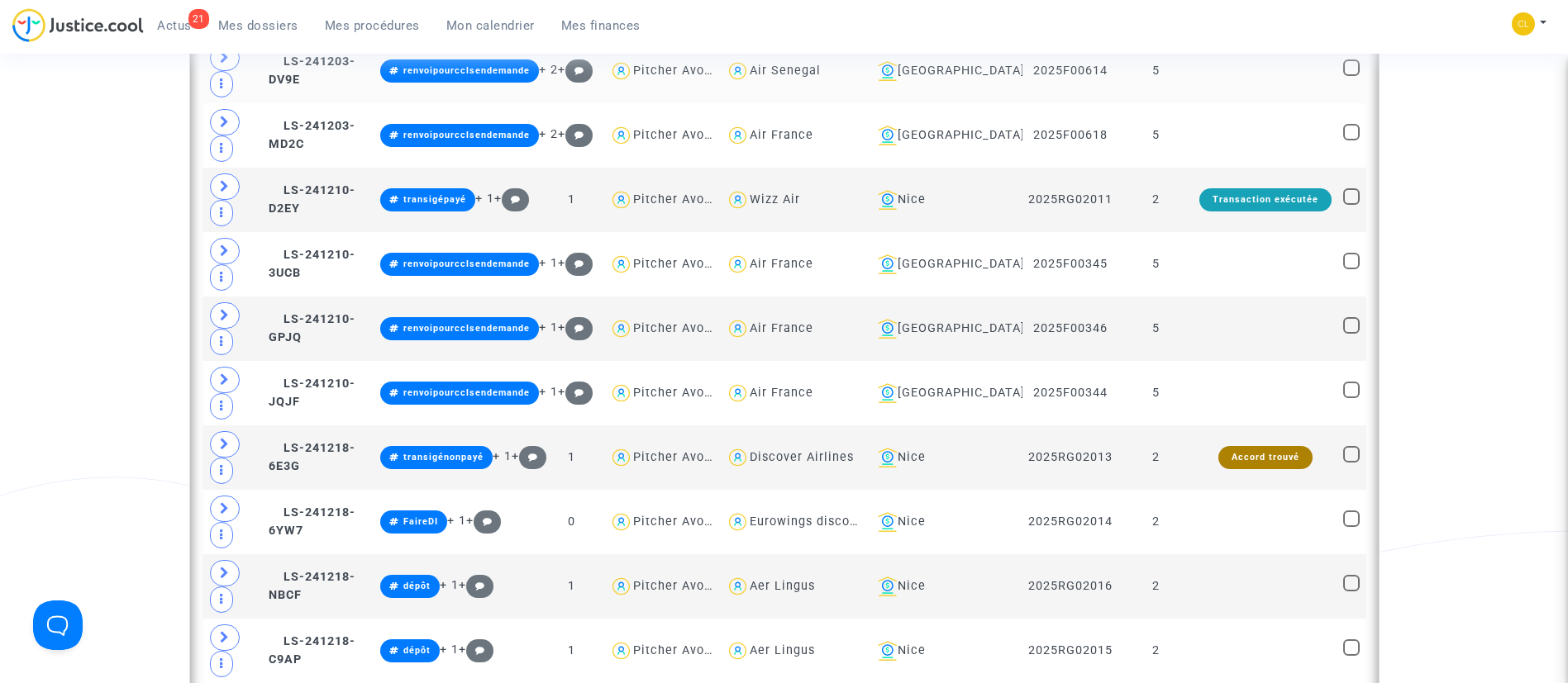
click at [1261, 78] on td at bounding box center [1265, 71] width 143 height 65
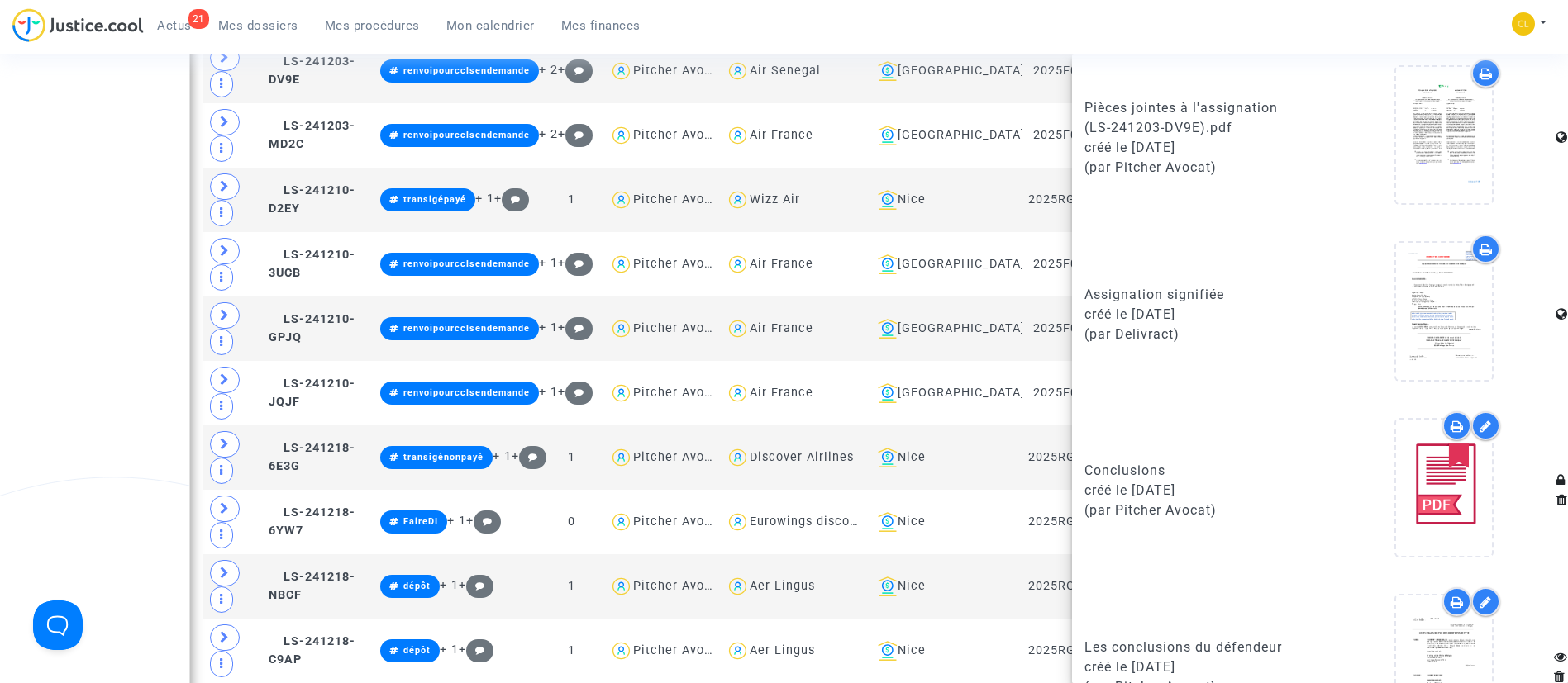
scroll to position [1322, 0]
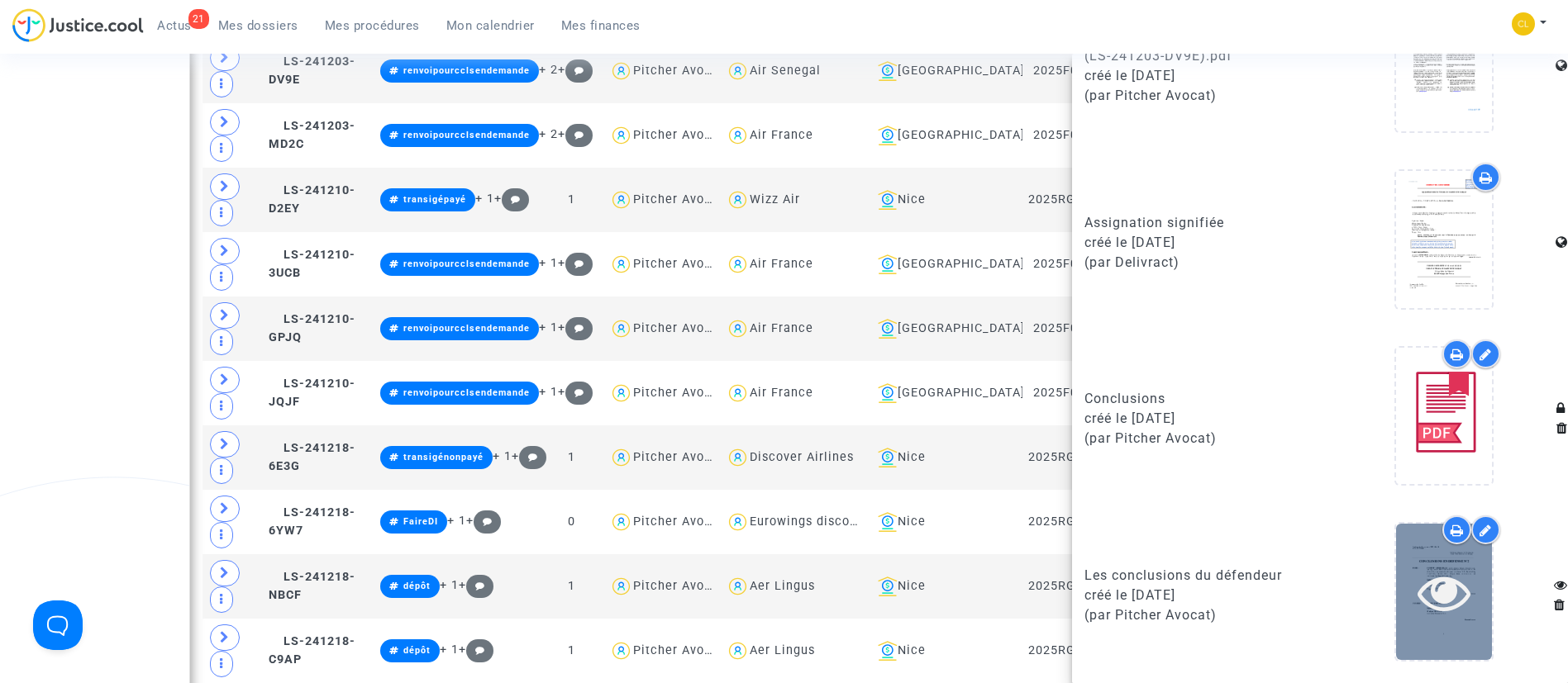
click at [1417, 579] on icon at bounding box center [1444, 593] width 54 height 53
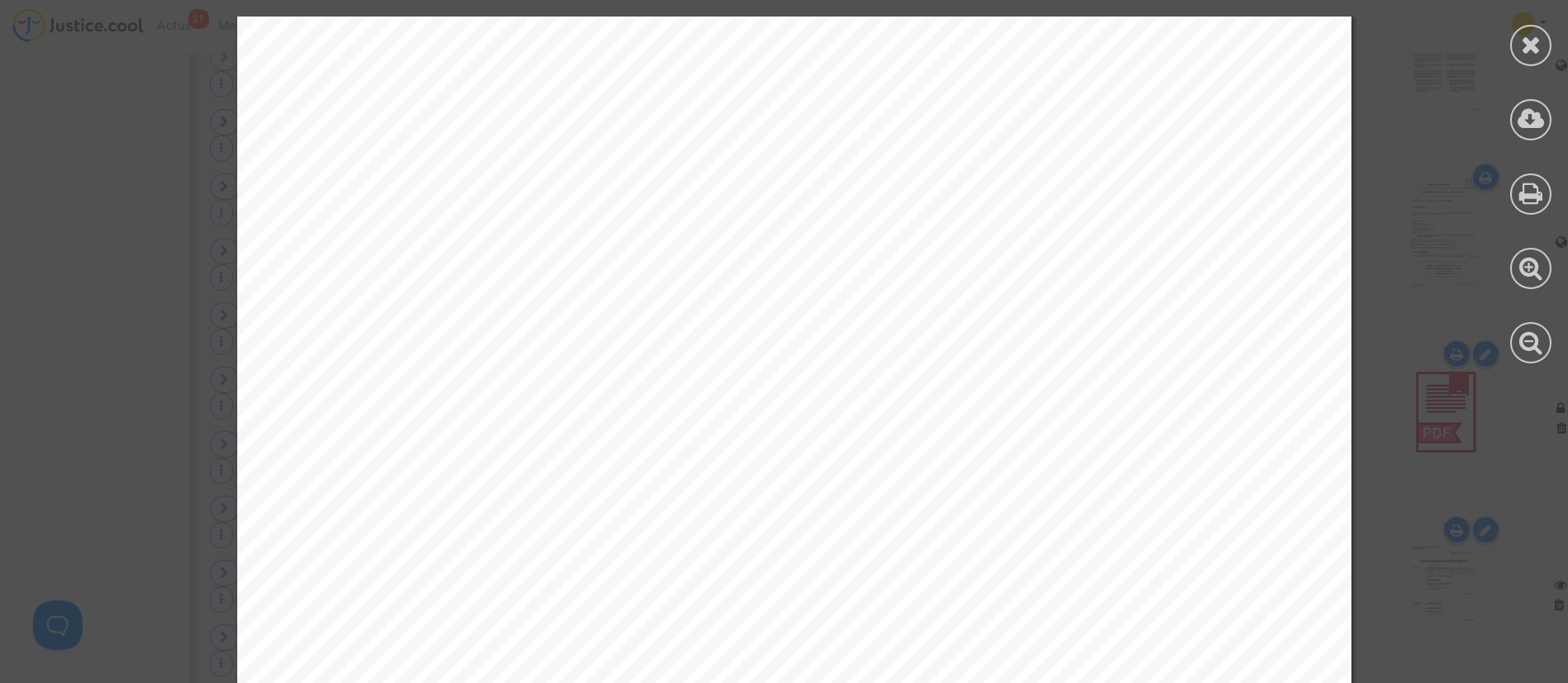
scroll to position [6235, 0]
click at [1520, 47] on icon at bounding box center [1531, 45] width 21 height 25
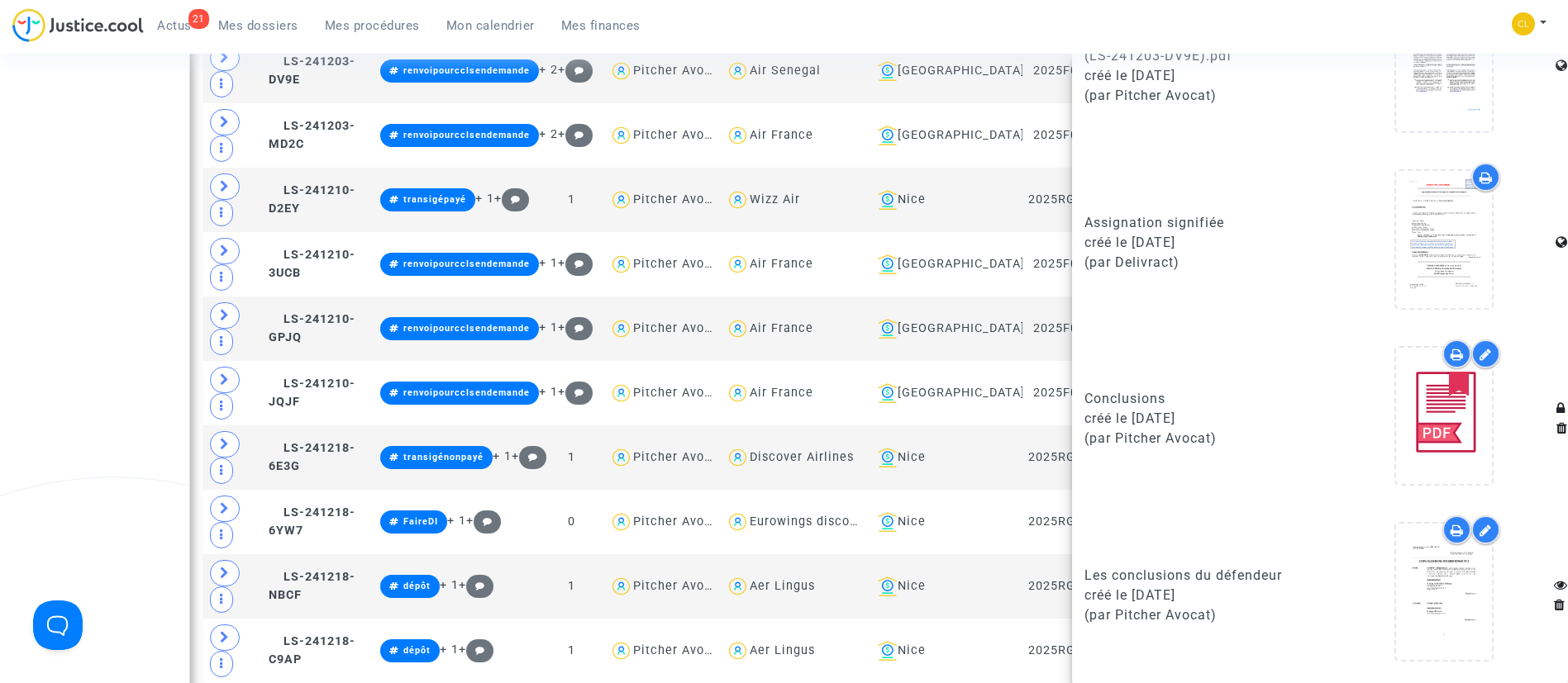
click at [1259, 19] on div "21 Actus Mes dossiers Mes procédures Mon calendrier Mes finances Mon profil Cha…" at bounding box center [784, 31] width 1568 height 46
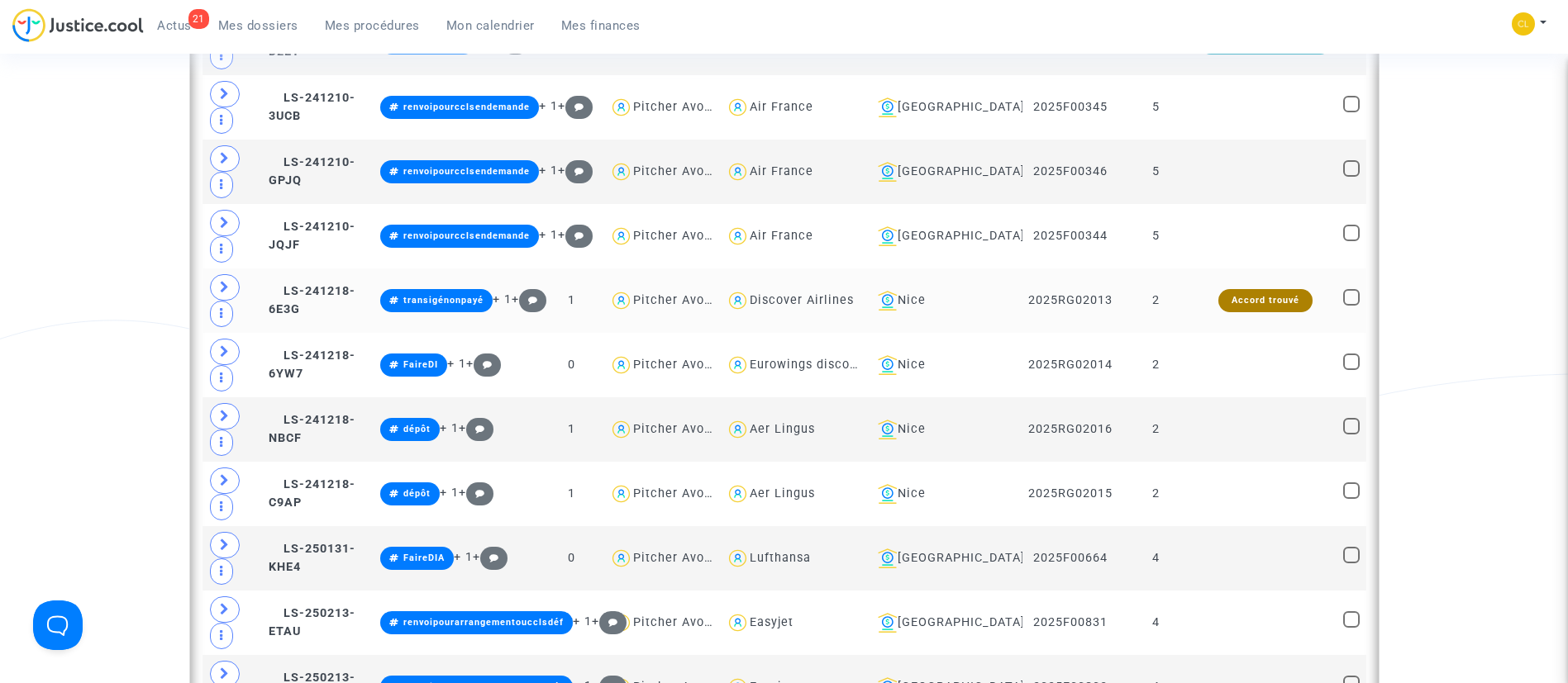
scroll to position [1907, 0]
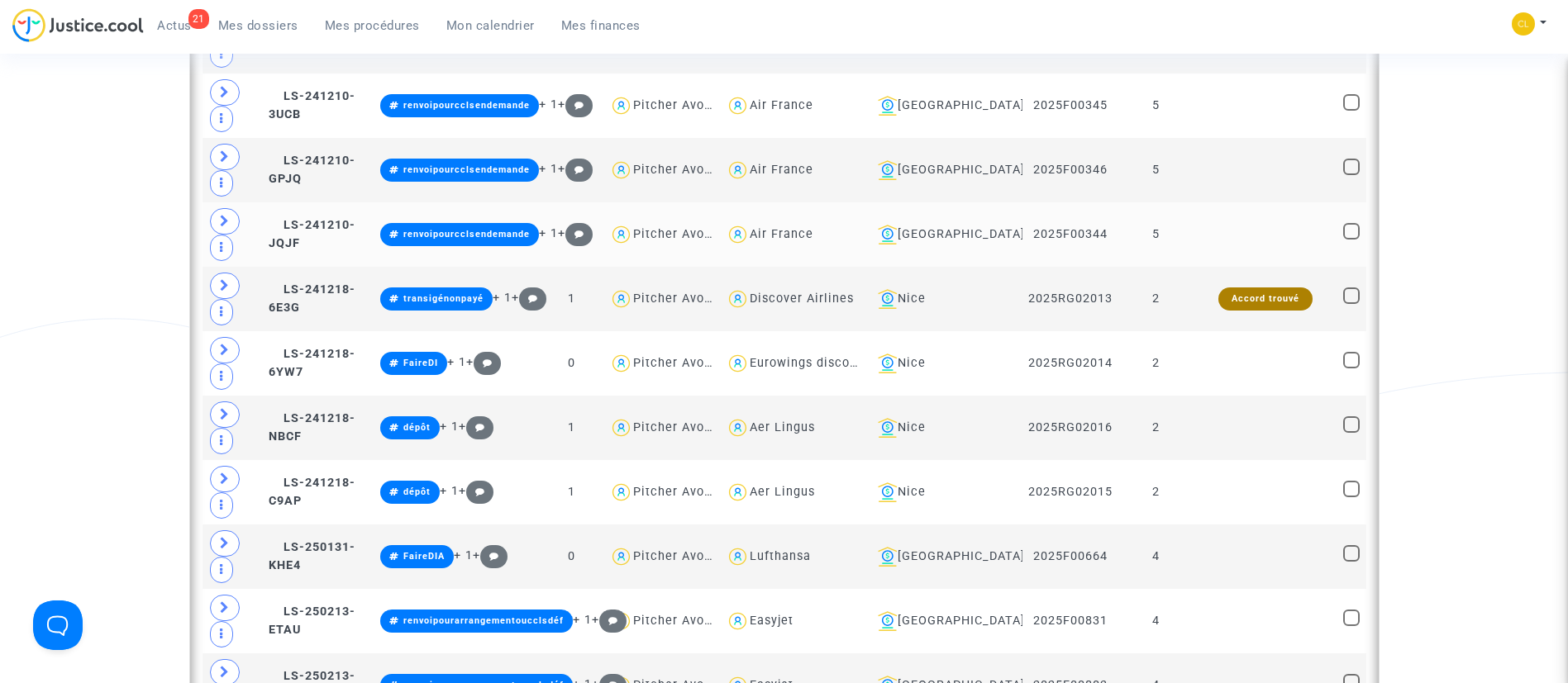
click at [1221, 244] on td at bounding box center [1265, 235] width 143 height 65
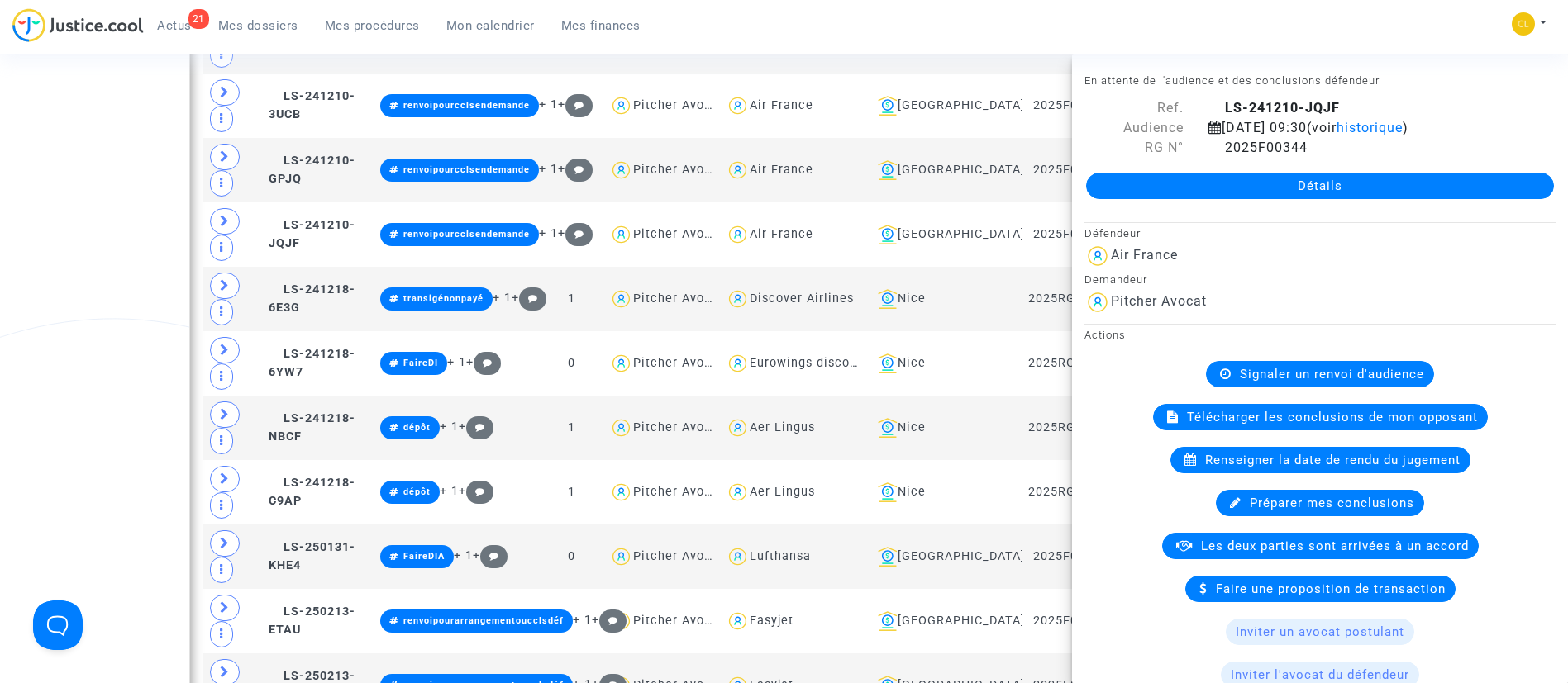
scroll to position [1189, 0]
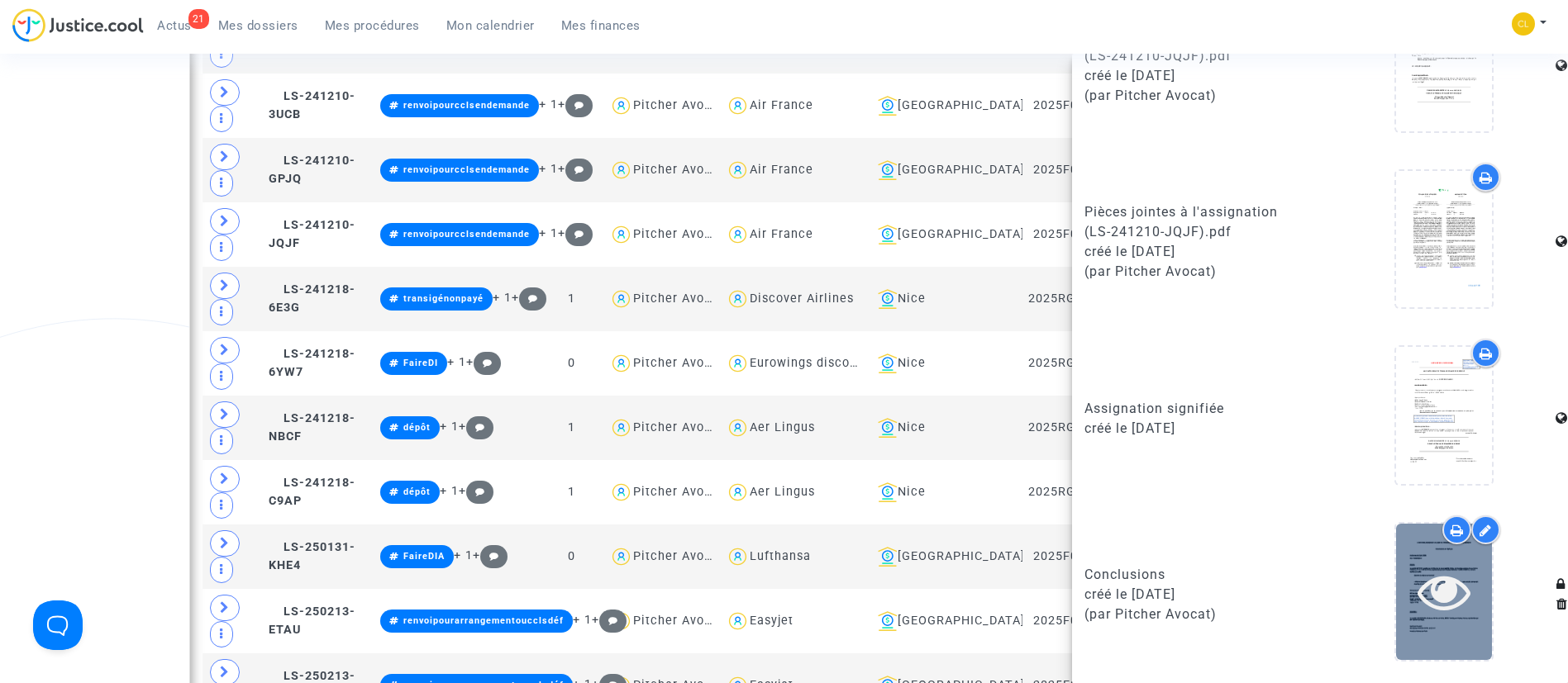
click at [1417, 577] on icon at bounding box center [1444, 592] width 54 height 53
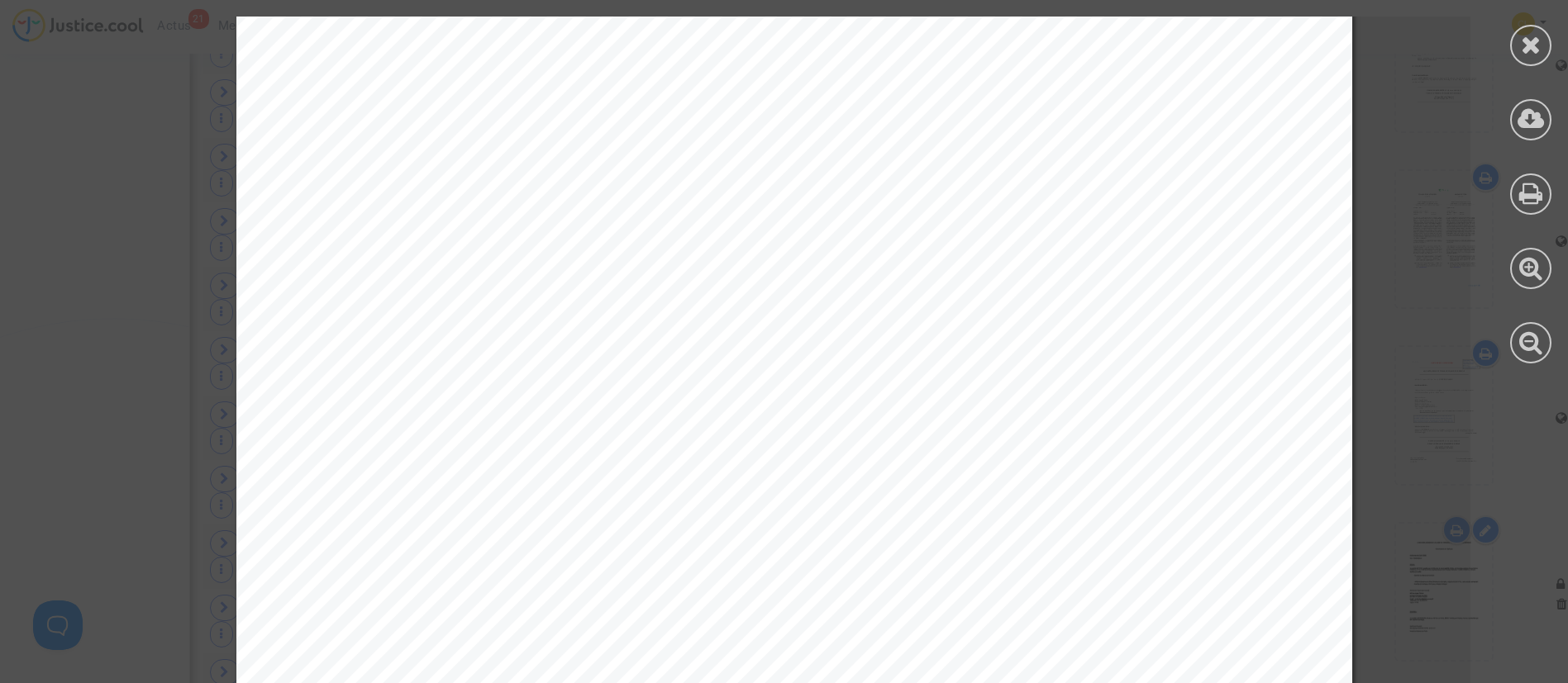
scroll to position [4751, 27]
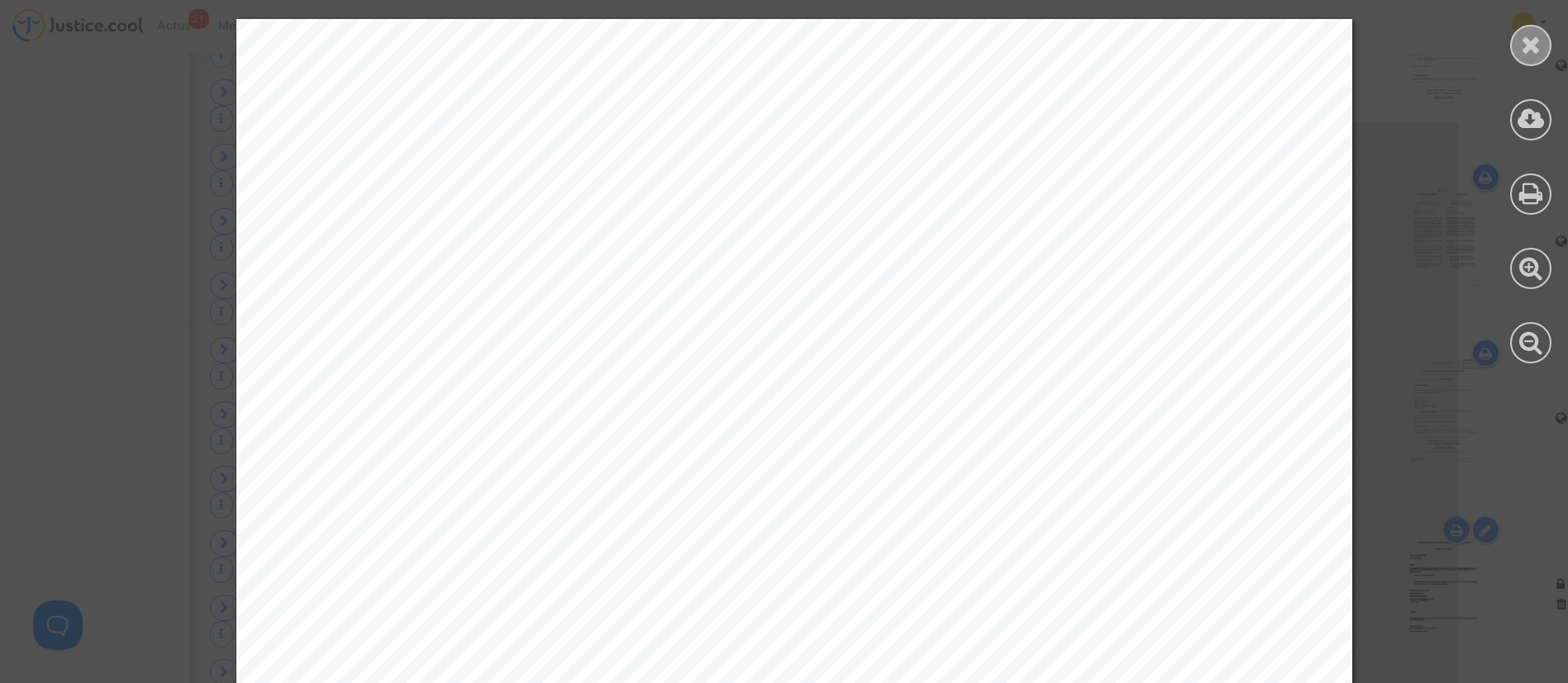
click at [1534, 44] on icon at bounding box center [1531, 45] width 21 height 25
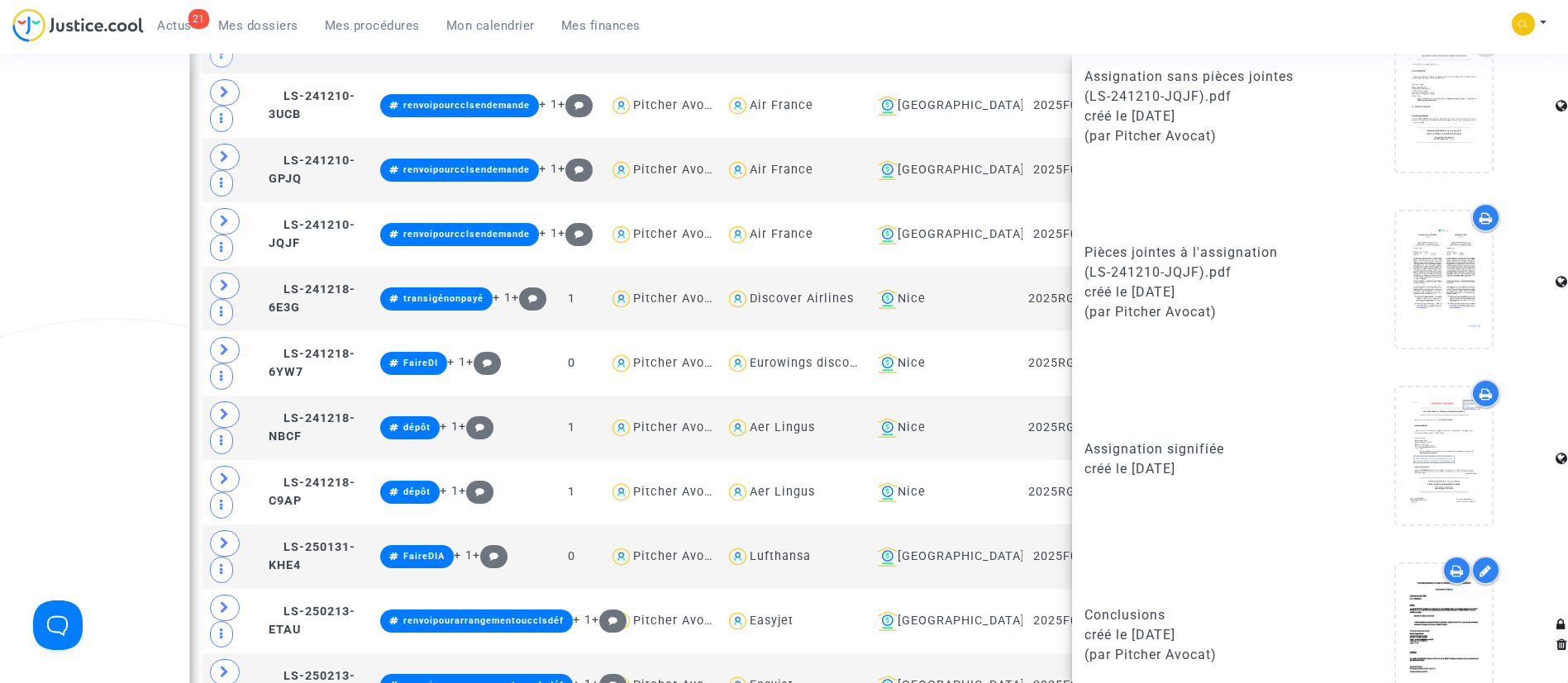
scroll to position [1189, 0]
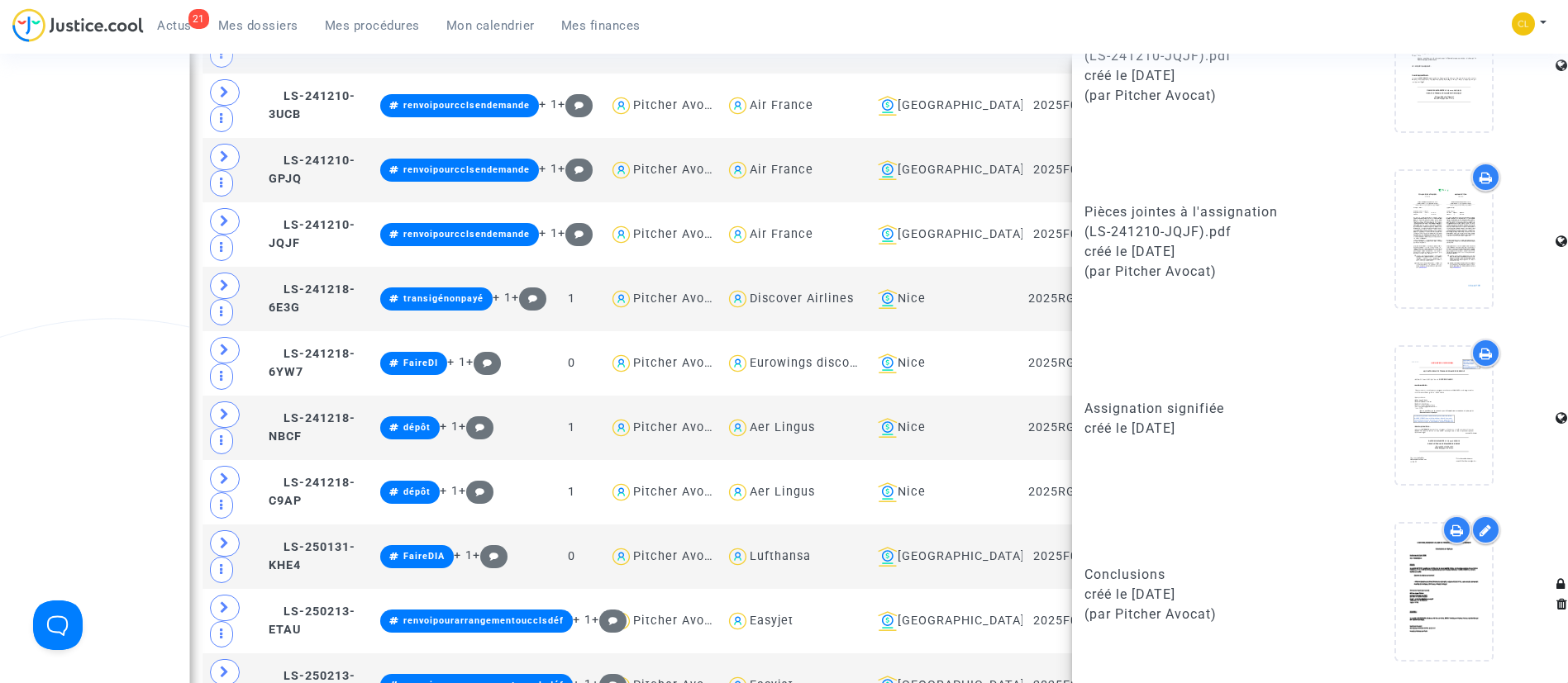
click at [1327, 25] on div "21 Actus Mes dossiers Mes procédures Mon calendrier Mes finances Mon profil Cha…" at bounding box center [784, 31] width 1568 height 46
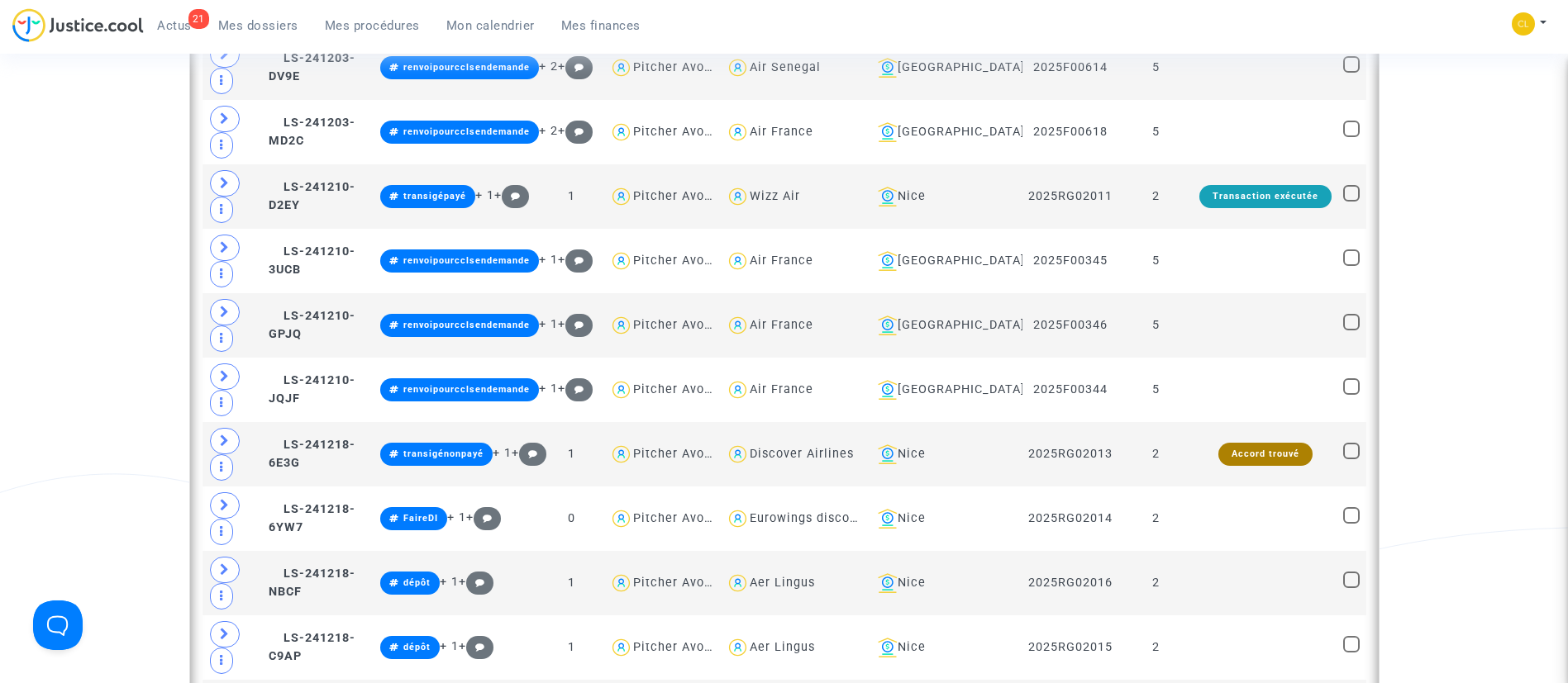
scroll to position [1754, 0]
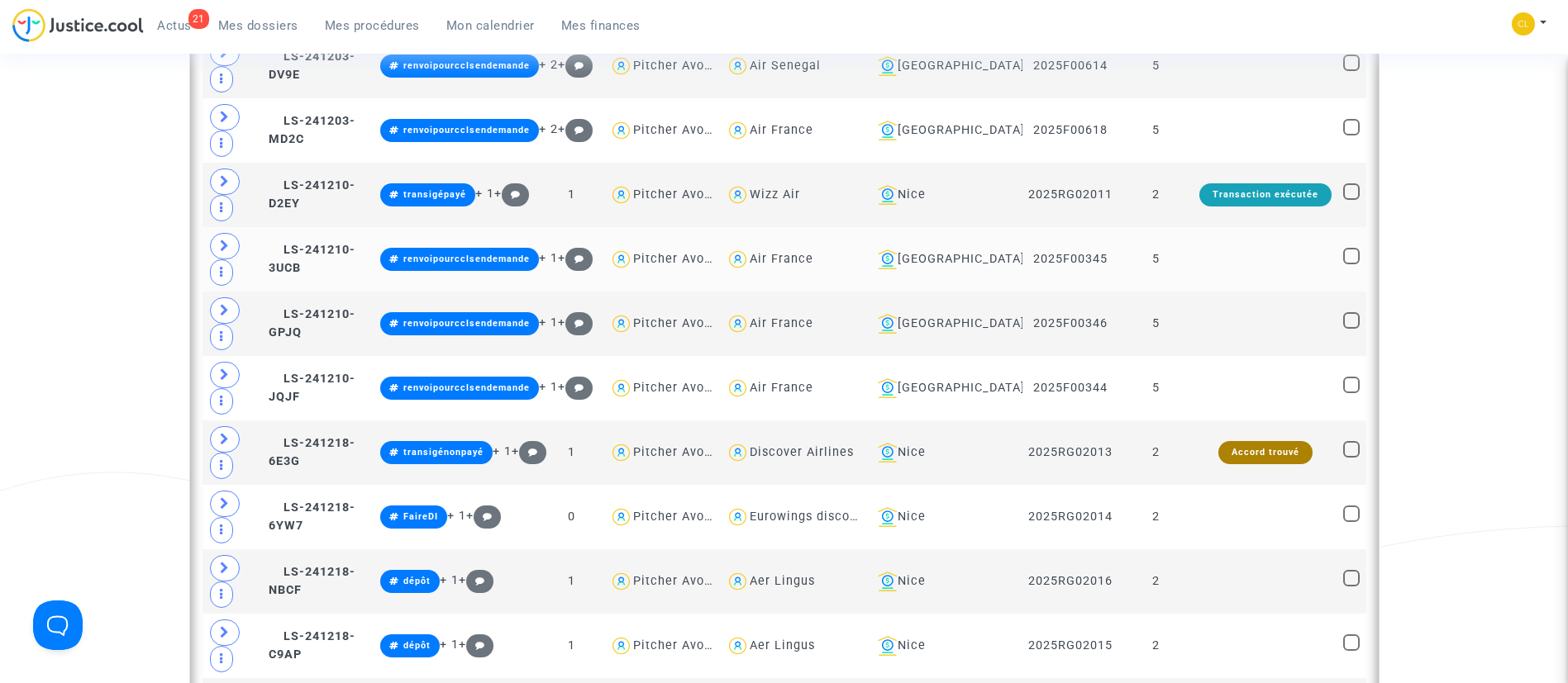
click at [1253, 275] on td at bounding box center [1265, 259] width 143 height 65
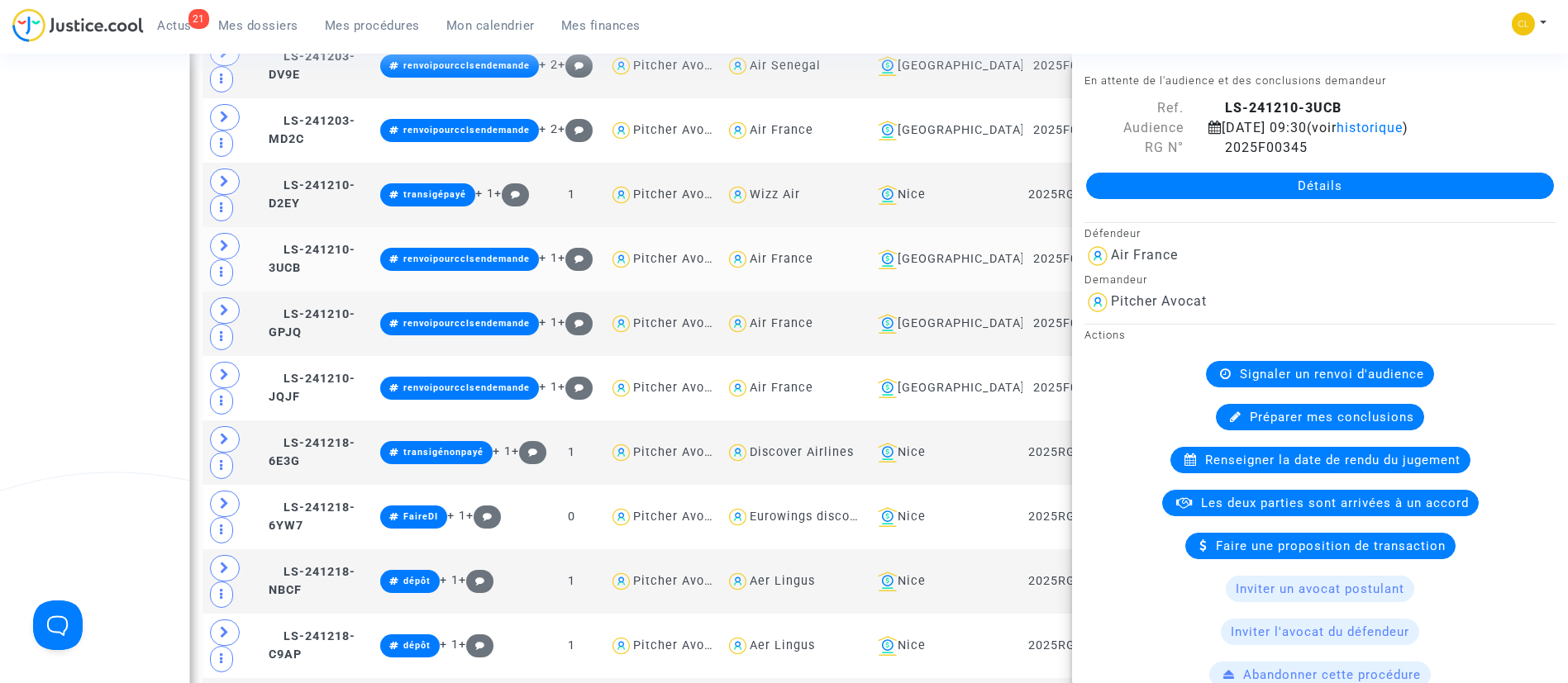
scroll to position [1322, 0]
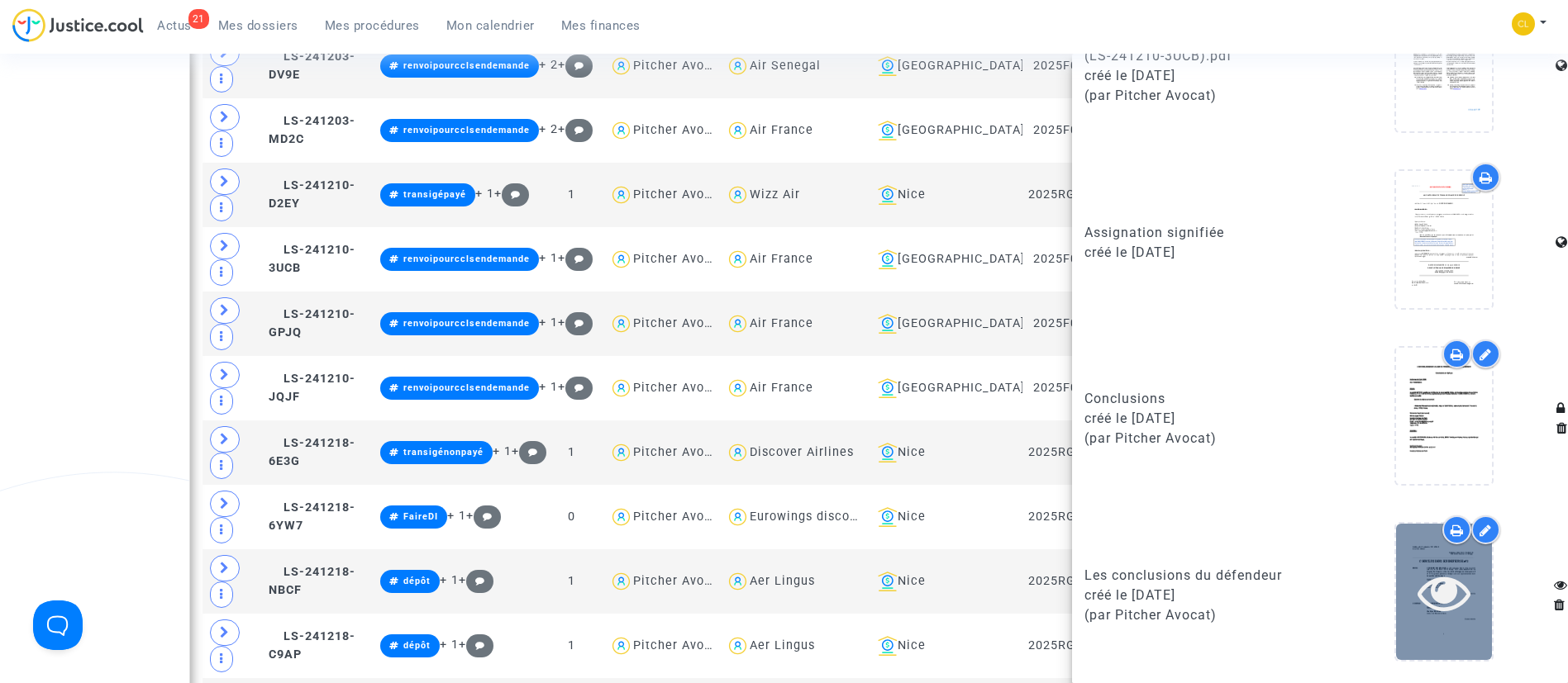
click at [1433, 576] on icon at bounding box center [1444, 593] width 54 height 53
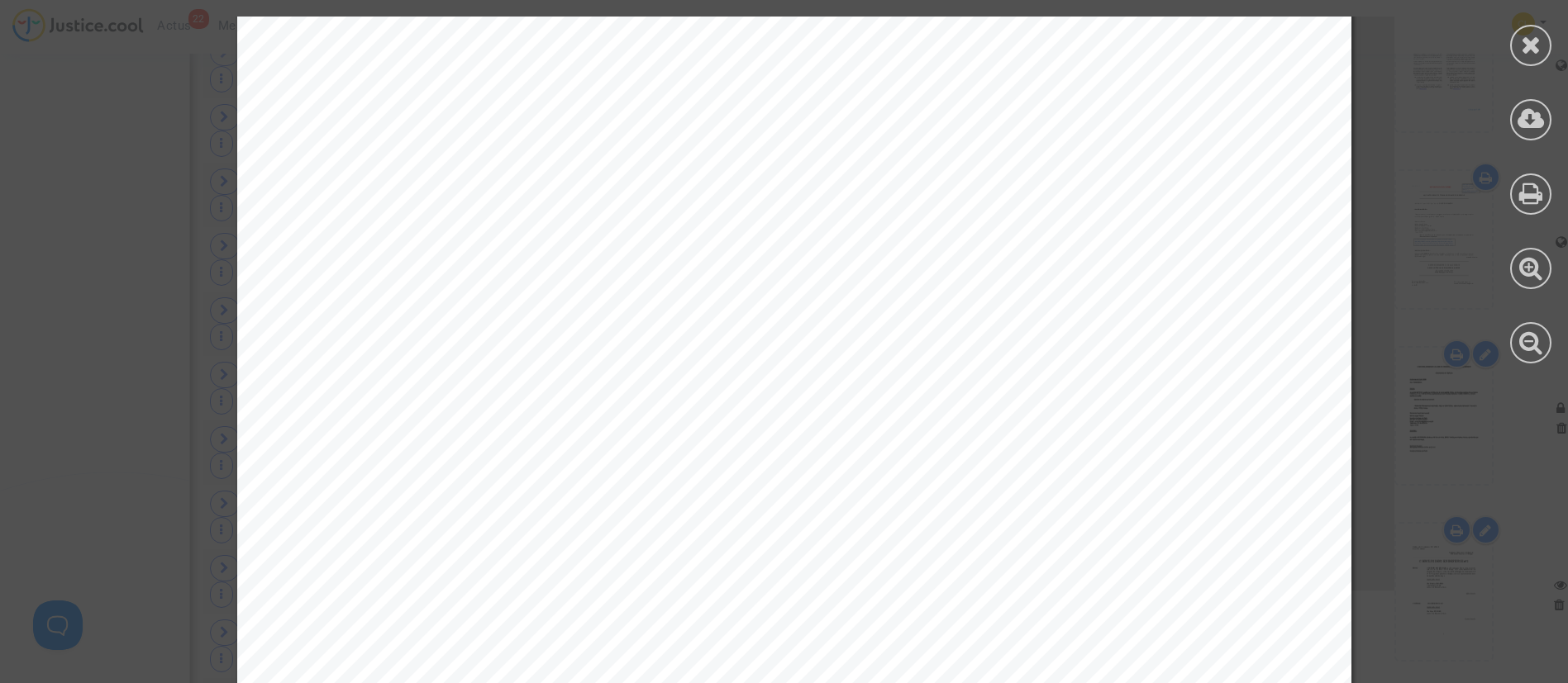
scroll to position [5597, 0]
